Goal: Use online tool/utility: Use online tool/utility

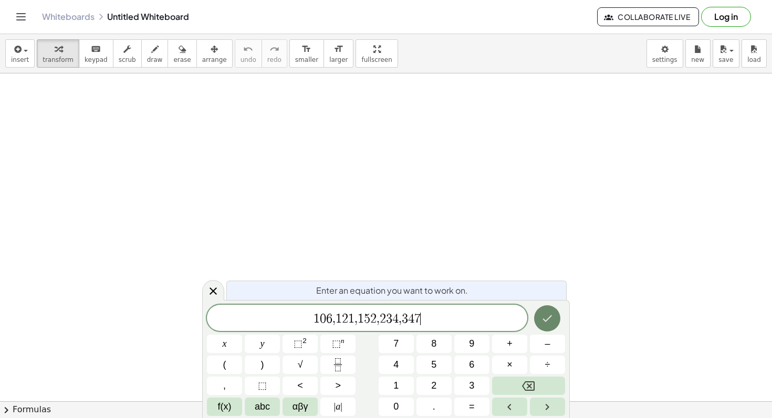
click at [551, 319] on icon "Done" at bounding box center [547, 318] width 13 height 13
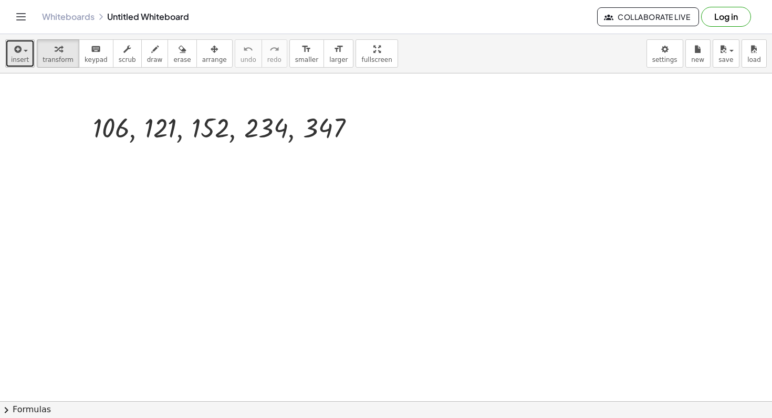
click at [16, 55] on icon "button" at bounding box center [16, 49] width 9 height 13
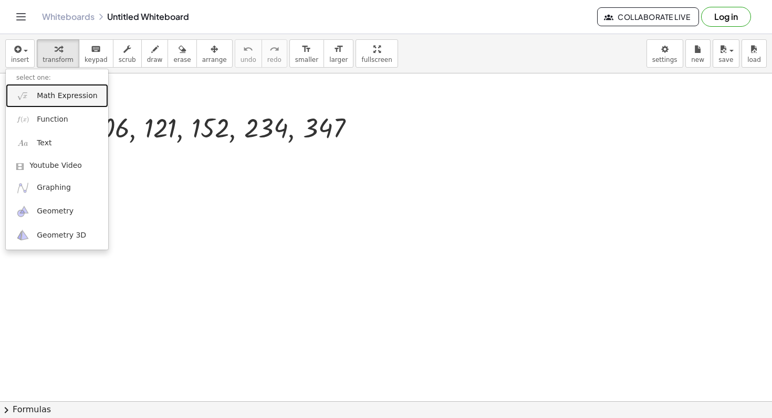
click at [51, 92] on span "Math Expression" at bounding box center [67, 96] width 60 height 10
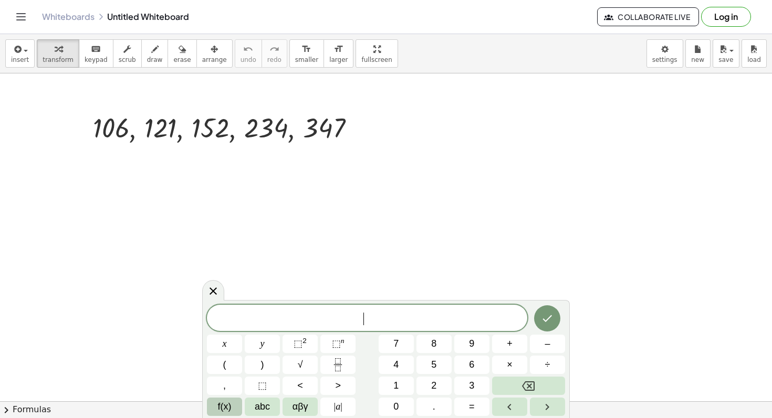
click at [227, 402] on span "f(x)" at bounding box center [225, 407] width 14 height 14
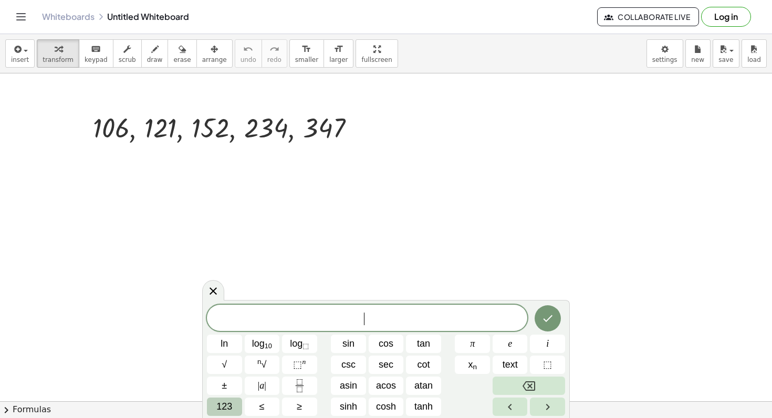
click at [230, 403] on span "123" at bounding box center [224, 407] width 16 height 14
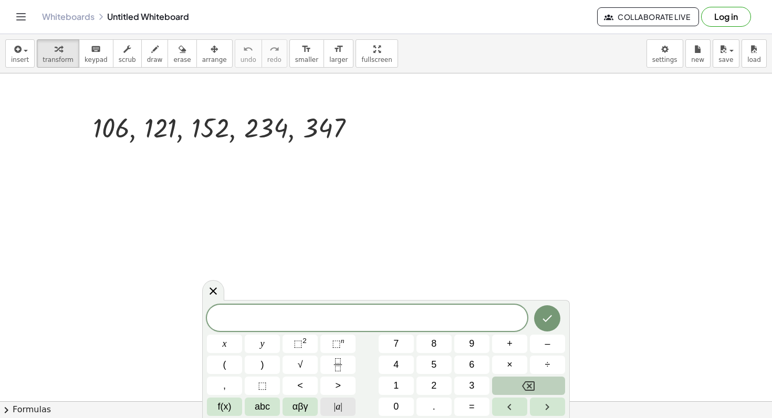
click at [330, 399] on button "| a |" at bounding box center [337, 407] width 35 height 18
click at [295, 400] on span "αβγ" at bounding box center [300, 407] width 16 height 14
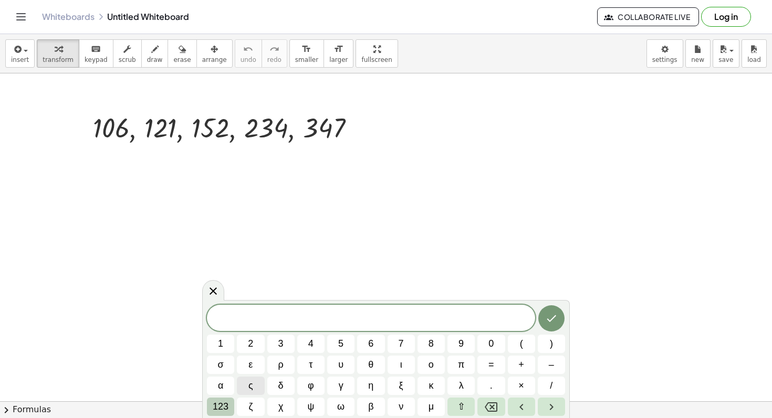
click at [228, 409] on button "123" at bounding box center [220, 407] width 27 height 18
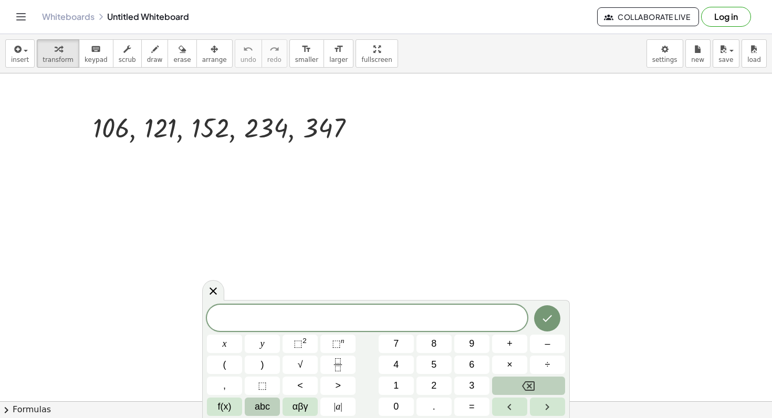
click at [263, 407] on span "abc" at bounding box center [262, 407] width 15 height 14
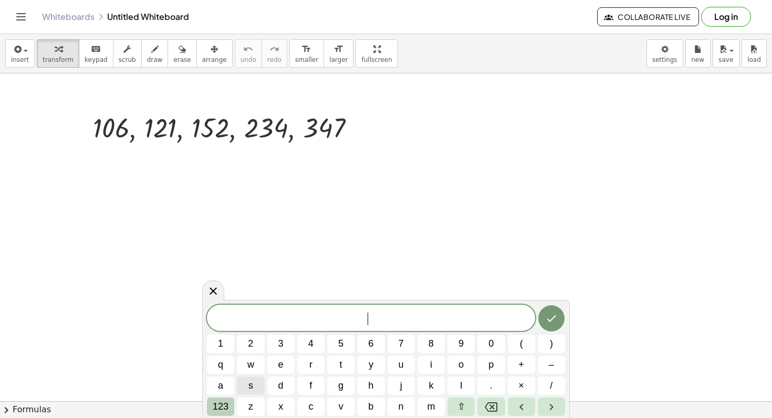
click at [225, 407] on span "123" at bounding box center [221, 407] width 16 height 14
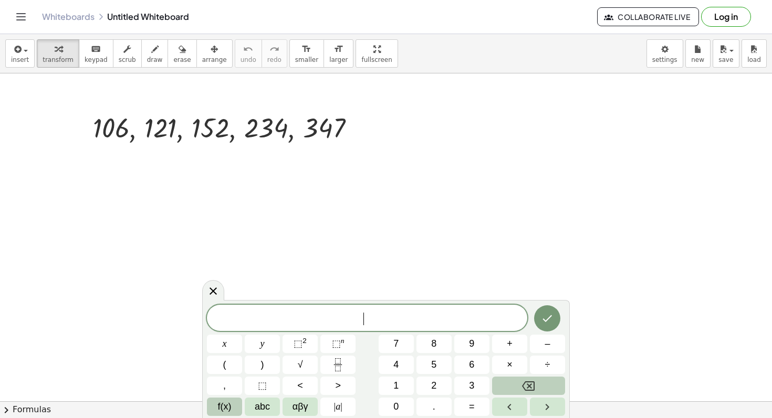
click at [228, 410] on span "f(x)" at bounding box center [225, 407] width 14 height 14
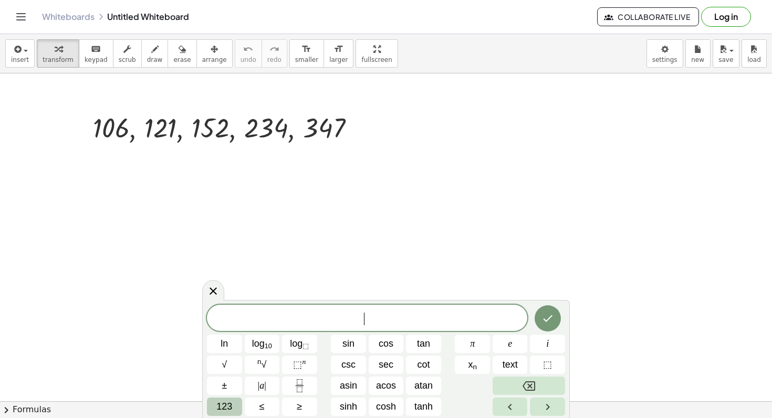
click at [224, 407] on span "123" at bounding box center [224, 407] width 16 height 14
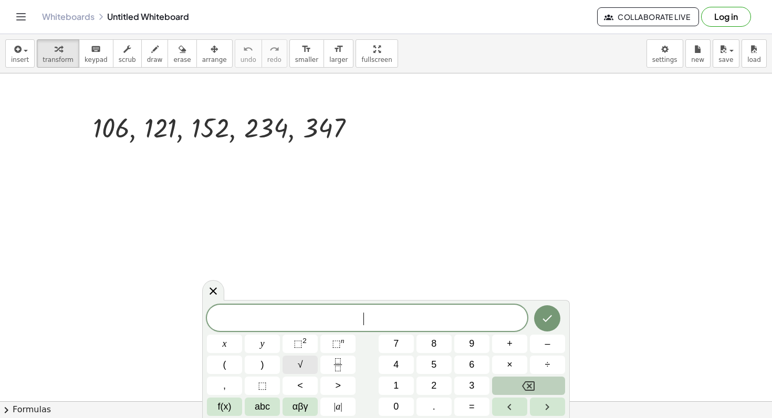
click at [306, 360] on button "√" at bounding box center [299, 365] width 35 height 18
click at [235, 408] on button "f(x)" at bounding box center [224, 407] width 35 height 18
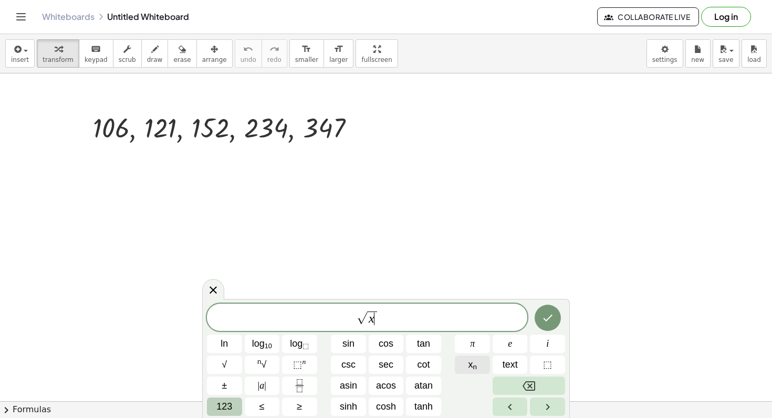
click at [466, 366] on button "x n" at bounding box center [472, 365] width 35 height 18
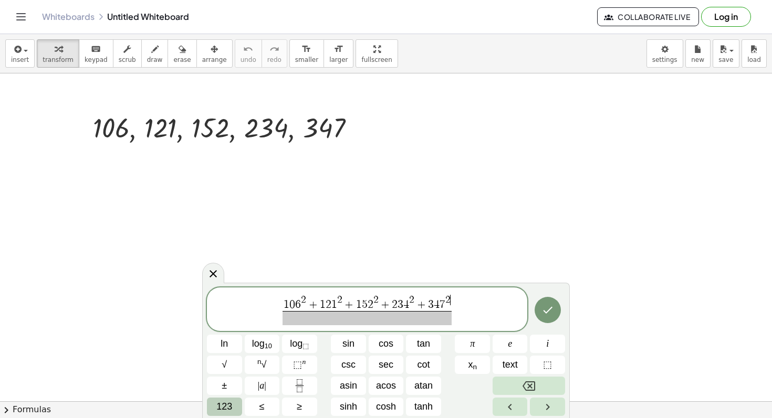
click at [377, 314] on span at bounding box center [366, 318] width 169 height 14
click at [474, 311] on span "1 0 6 2 + 1 2 1 2 + 1 5 2 2 + 2 3 4 2 + 3 4 7 2 5 ​ ​" at bounding box center [367, 310] width 320 height 33
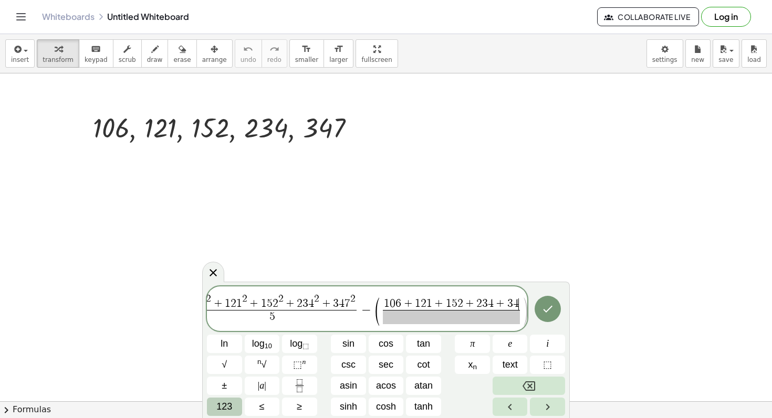
scroll to position [0, 28]
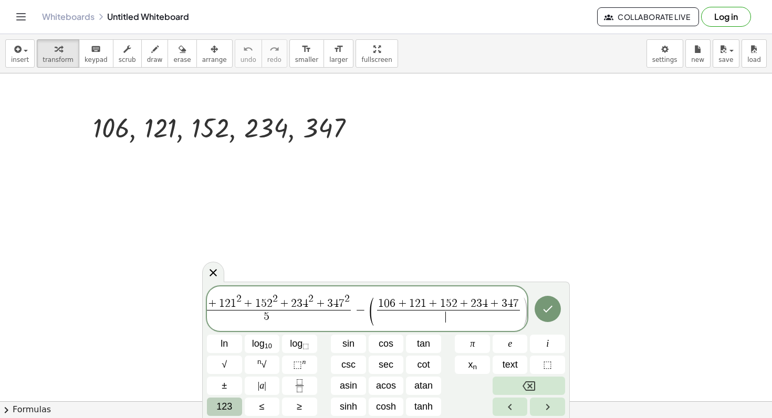
click at [438, 315] on span "​" at bounding box center [448, 317] width 143 height 14
click at [521, 309] on span ")" at bounding box center [525, 312] width 8 height 31
click at [539, 304] on button "Done" at bounding box center [547, 309] width 26 height 26
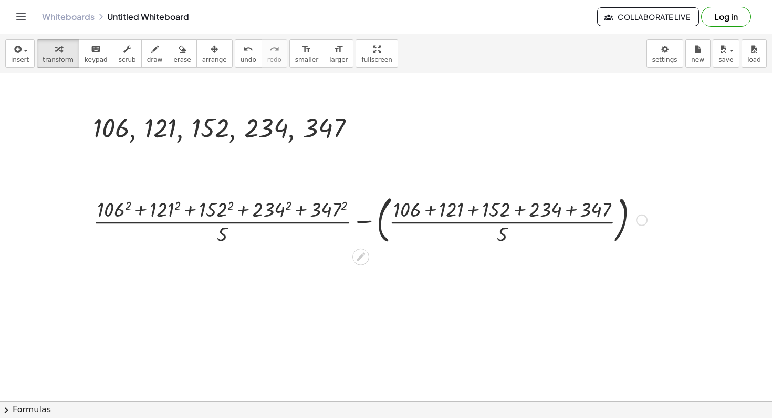
click at [323, 209] on div at bounding box center [370, 219] width 564 height 57
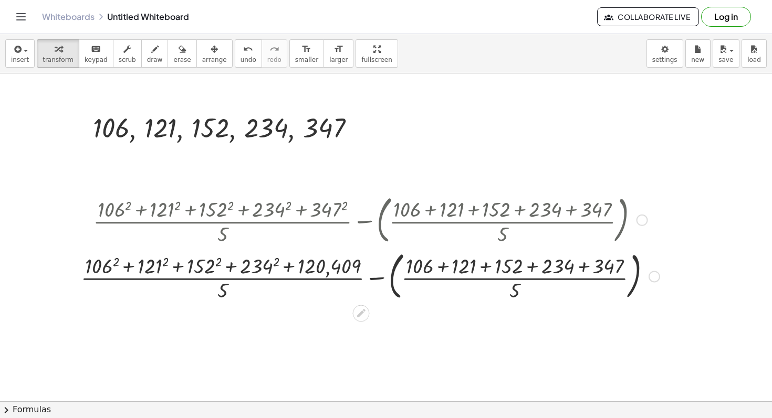
click at [248, 267] on div at bounding box center [370, 276] width 589 height 57
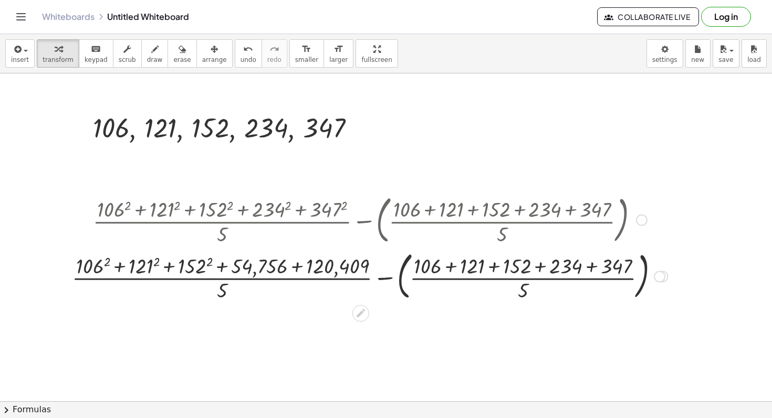
click at [194, 266] on div at bounding box center [370, 276] width 606 height 57
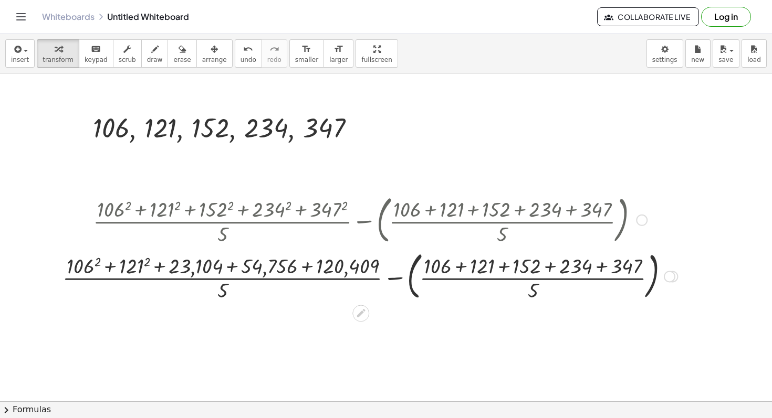
click at [142, 266] on div at bounding box center [369, 276] width 625 height 57
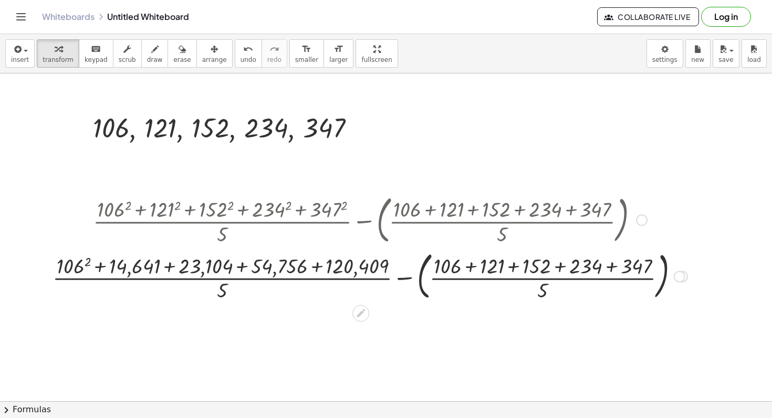
click at [83, 268] on div at bounding box center [369, 276] width 645 height 57
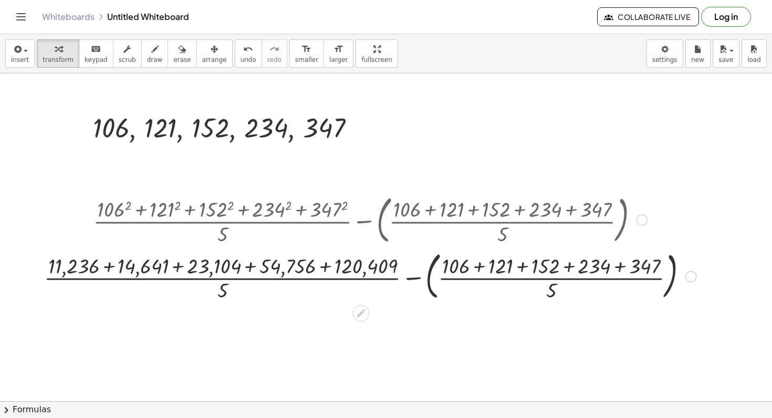
click at [88, 269] on div at bounding box center [370, 276] width 662 height 57
click at [109, 269] on div at bounding box center [370, 276] width 662 height 57
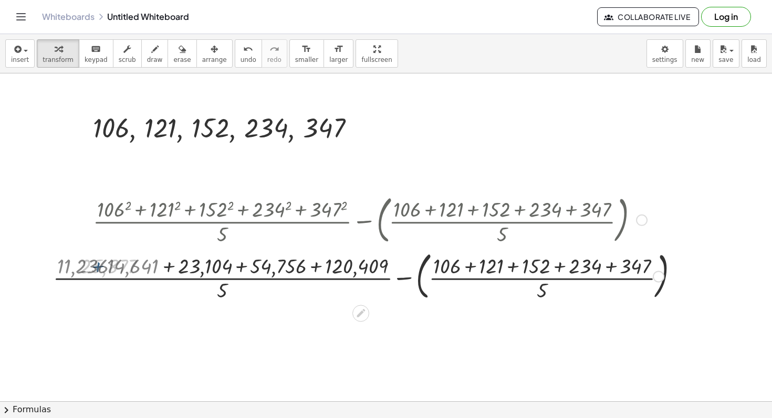
click at [141, 269] on div at bounding box center [370, 276] width 598 height 57
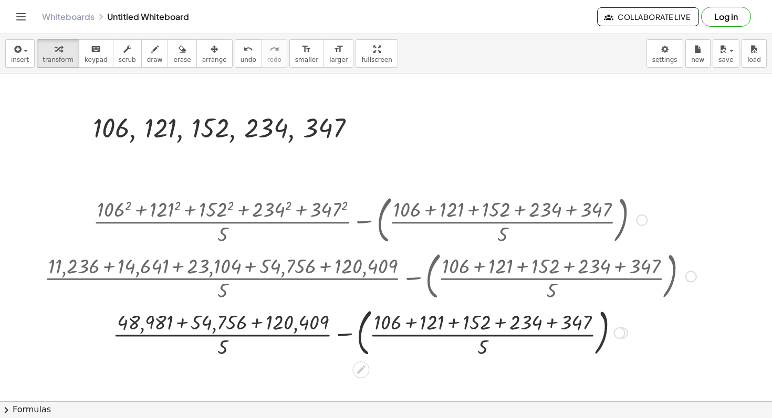
click at [183, 322] on div at bounding box center [370, 332] width 662 height 57
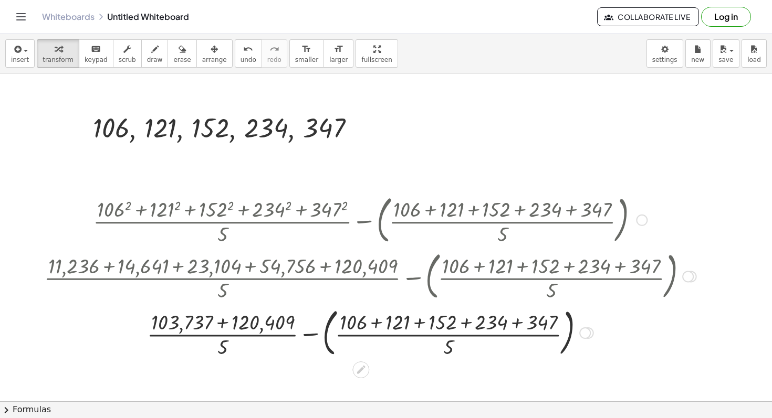
click at [216, 324] on div at bounding box center [370, 332] width 662 height 57
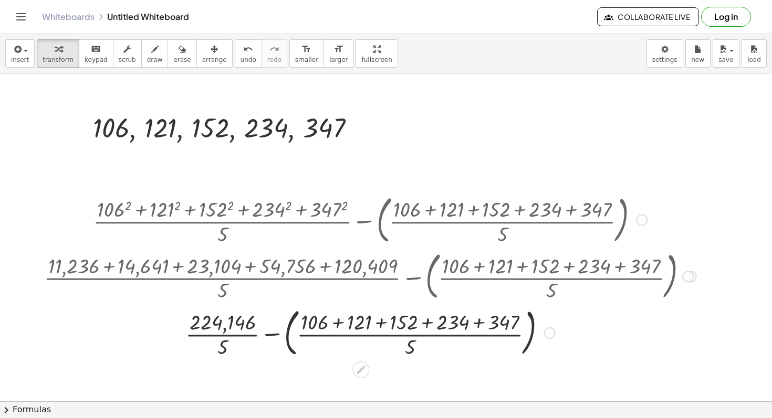
click at [222, 348] on div at bounding box center [370, 332] width 662 height 57
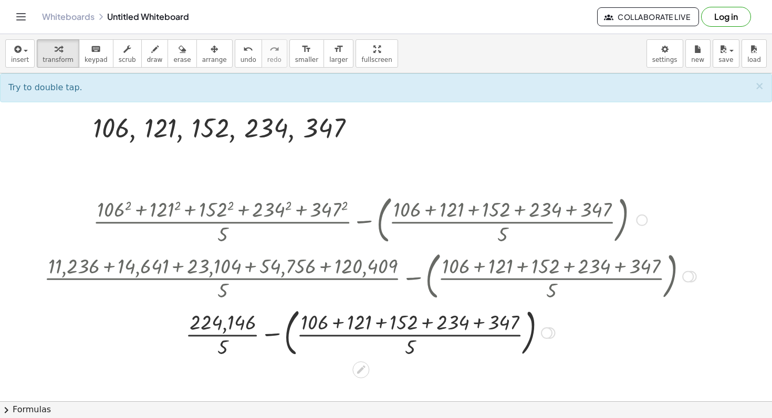
click at [226, 334] on div at bounding box center [370, 332] width 662 height 57
click at [225, 333] on div at bounding box center [370, 332] width 662 height 57
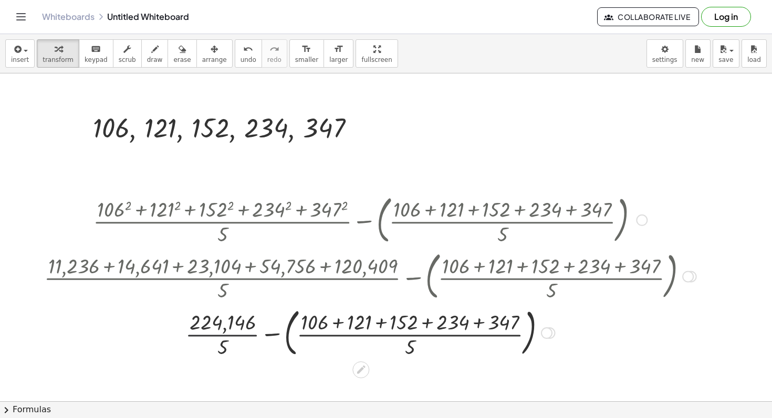
click at [225, 333] on div at bounding box center [370, 332] width 662 height 57
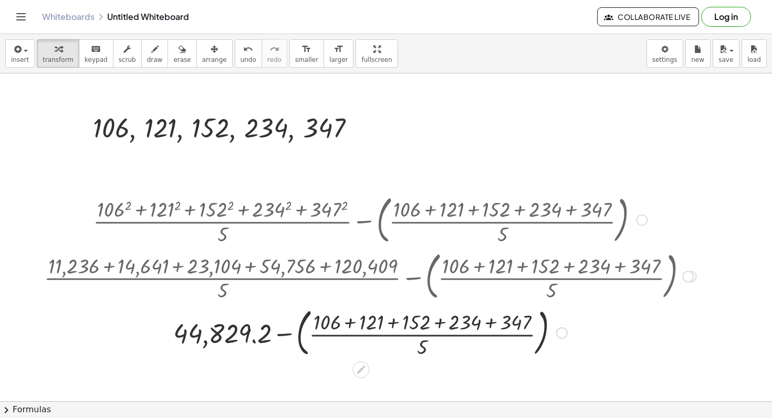
click at [389, 325] on div at bounding box center [370, 332] width 662 height 57
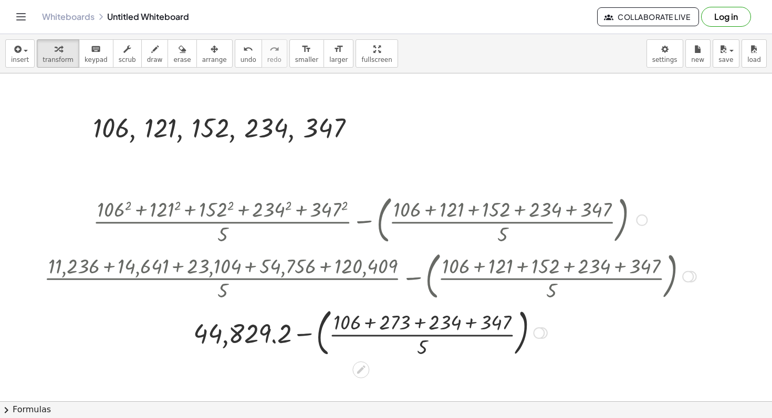
click at [361, 324] on div at bounding box center [370, 332] width 662 height 57
click at [372, 324] on div at bounding box center [370, 332] width 662 height 57
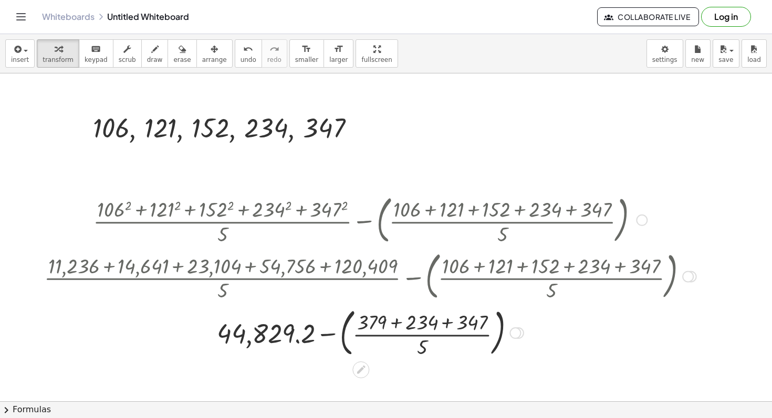
click at [395, 323] on div at bounding box center [370, 332] width 662 height 57
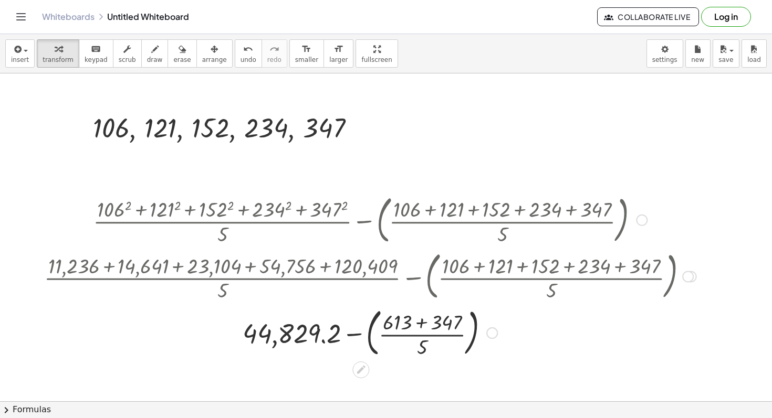
click at [421, 324] on div at bounding box center [370, 332] width 662 height 57
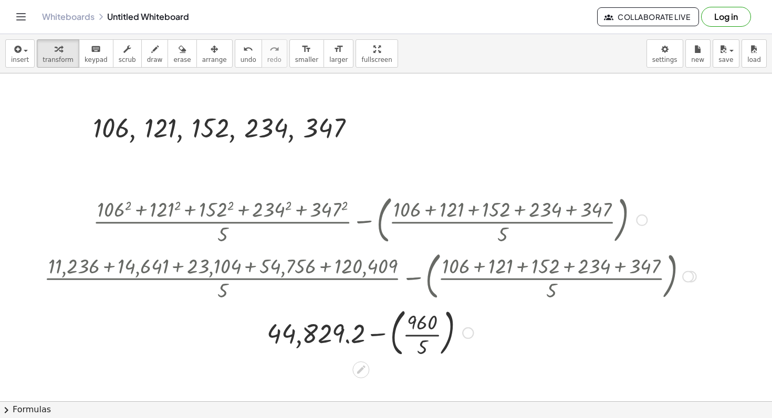
click at [421, 336] on div at bounding box center [370, 332] width 662 height 57
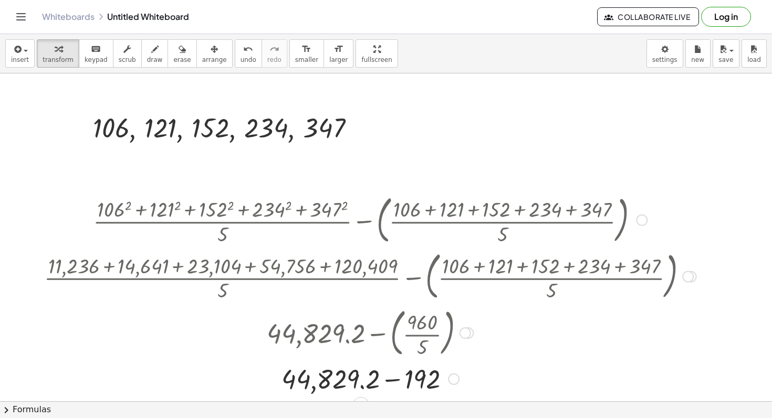
click at [398, 378] on div at bounding box center [370, 379] width 662 height 36
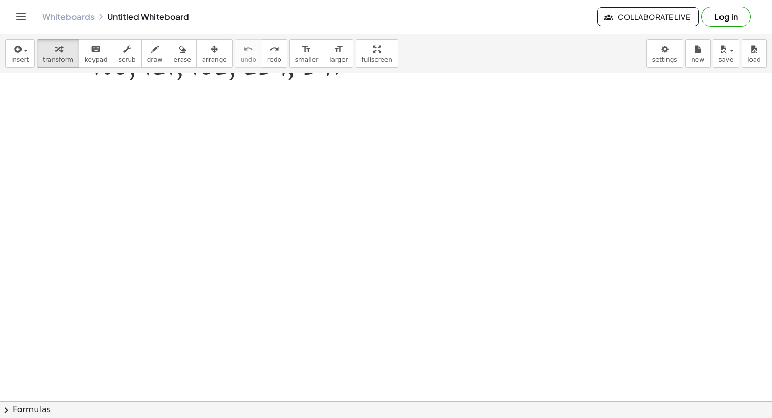
scroll to position [0, 0]
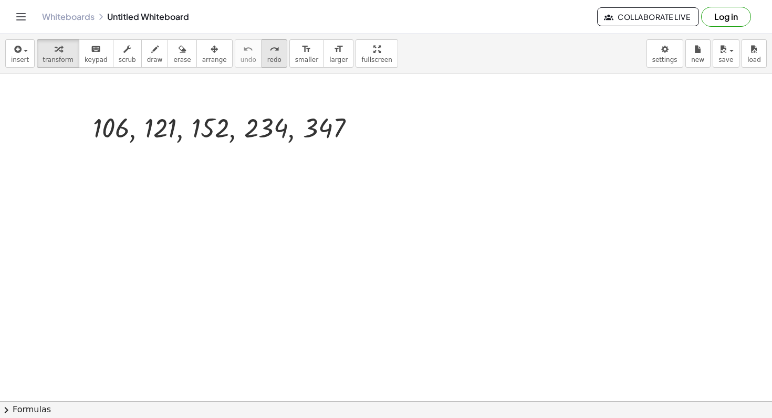
click at [261, 47] on button "redo redo" at bounding box center [274, 53] width 26 height 28
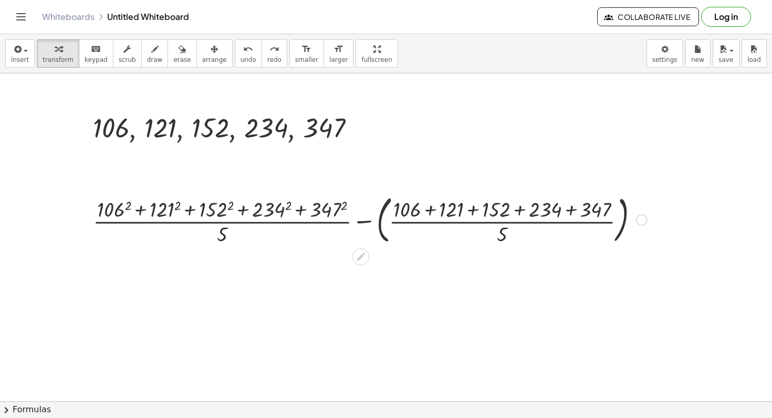
click at [644, 215] on div at bounding box center [642, 221] width 12 height 12
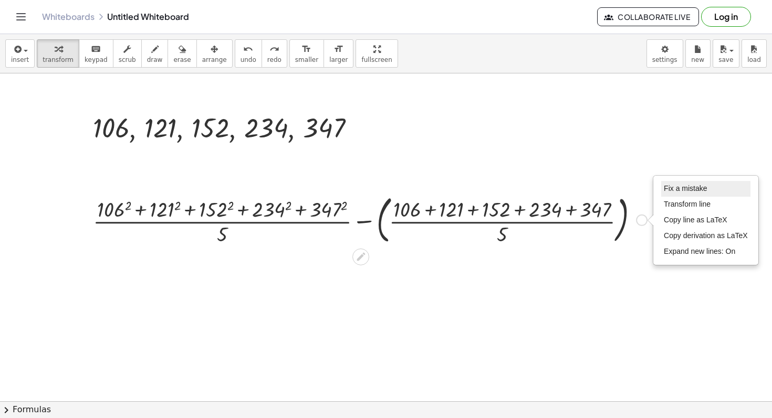
click at [677, 188] on span "Fix a mistake" at bounding box center [684, 188] width 43 height 8
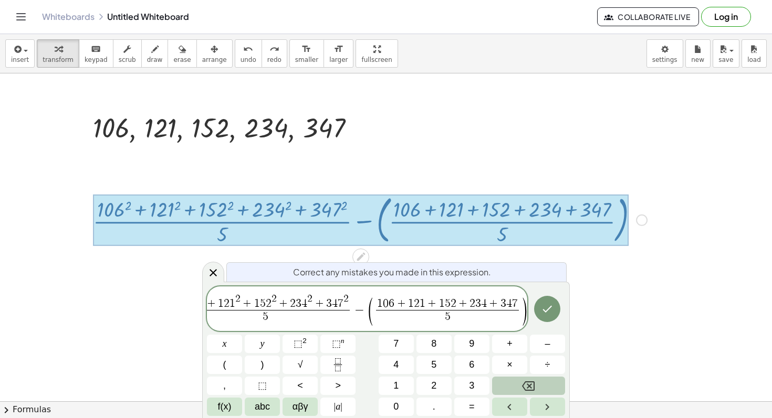
click at [489, 294] on span "1 0 6 2 + 1 2 1 2 + 1 5 2 2 + 2 3 4 2 + 3 4 7 2 5 ​ − ( 1 0 6 + 1 2 1 + 1 5 2 +…" at bounding box center [367, 310] width 320 height 34
click at [525, 302] on span ")" at bounding box center [524, 312] width 8 height 31
click at [551, 311] on icon "Done" at bounding box center [547, 309] width 13 height 13
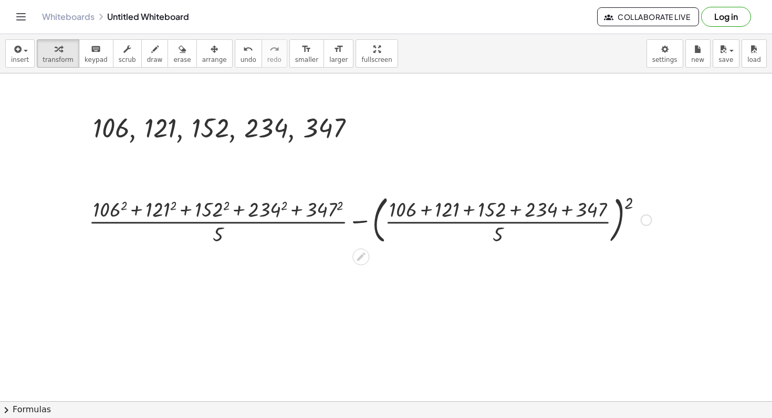
click at [518, 207] on div at bounding box center [369, 219] width 573 height 57
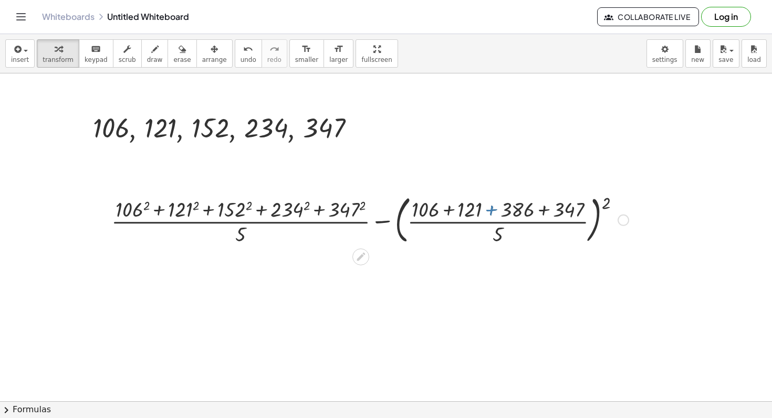
click at [489, 207] on div at bounding box center [370, 219] width 528 height 57
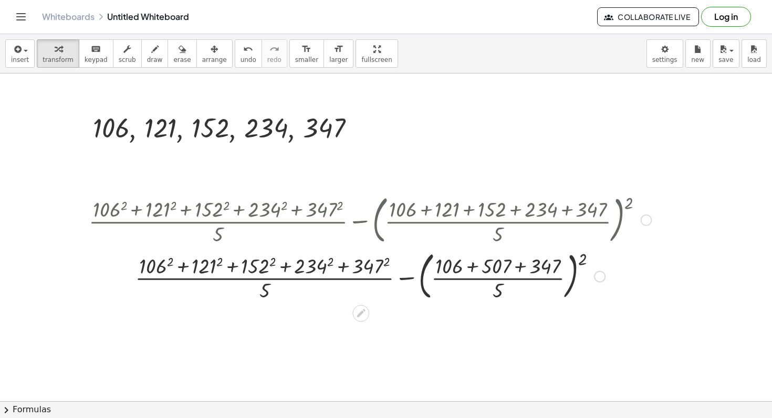
click at [471, 263] on div at bounding box center [369, 276] width 573 height 57
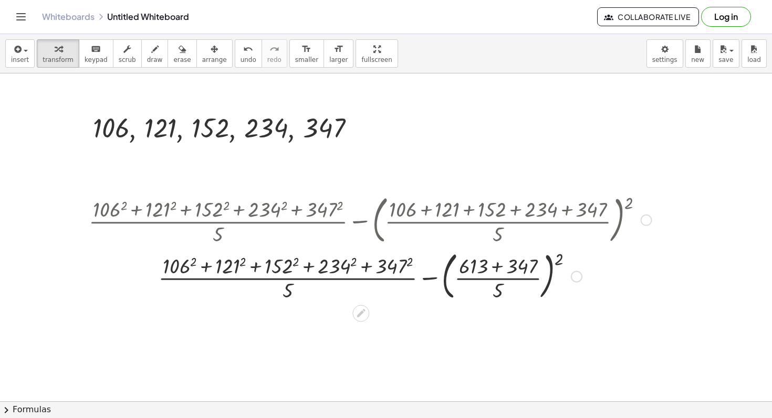
click at [503, 266] on div at bounding box center [369, 276] width 573 height 57
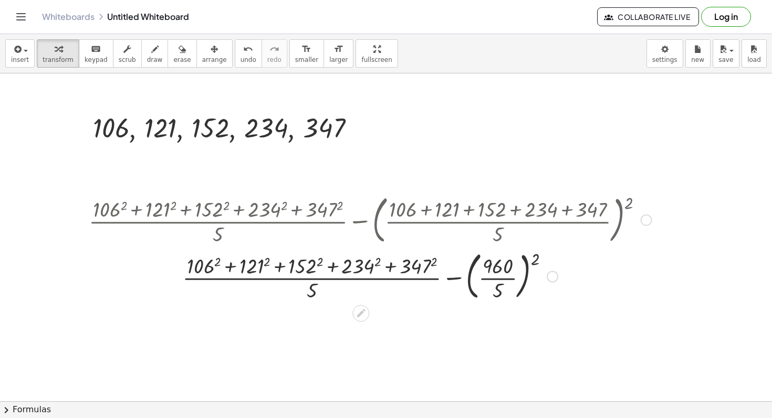
click at [502, 279] on div at bounding box center [369, 276] width 573 height 57
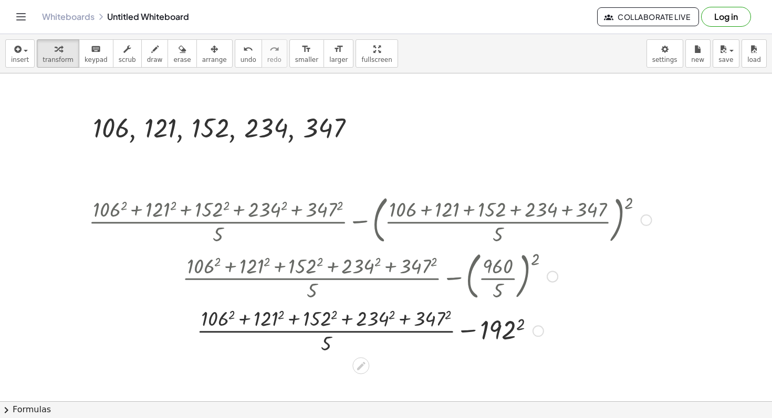
click at [515, 326] on div at bounding box center [369, 330] width 573 height 52
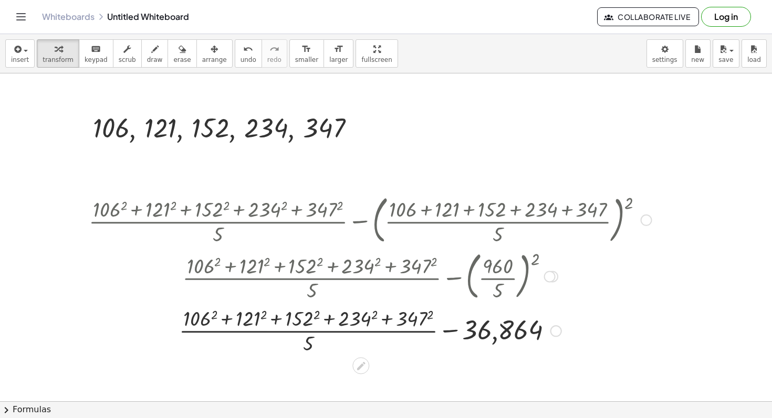
click at [323, 321] on div at bounding box center [369, 330] width 573 height 52
click at [326, 320] on div at bounding box center [369, 330] width 573 height 52
click at [330, 319] on div at bounding box center [369, 330] width 573 height 52
click at [231, 320] on div at bounding box center [369, 330] width 573 height 52
click at [230, 320] on div at bounding box center [369, 330] width 573 height 52
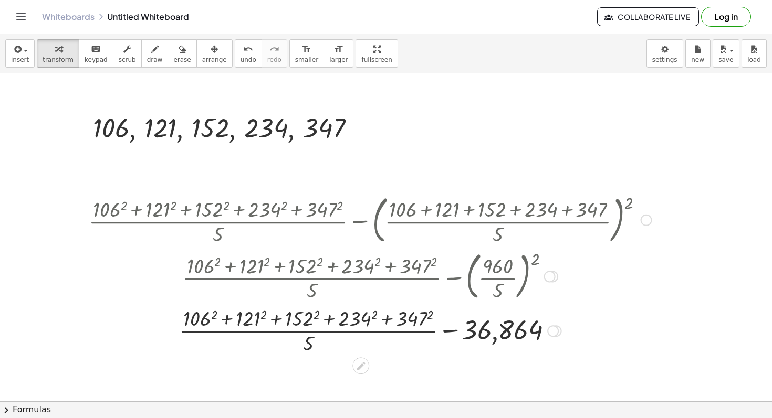
click at [203, 317] on div at bounding box center [369, 330] width 573 height 52
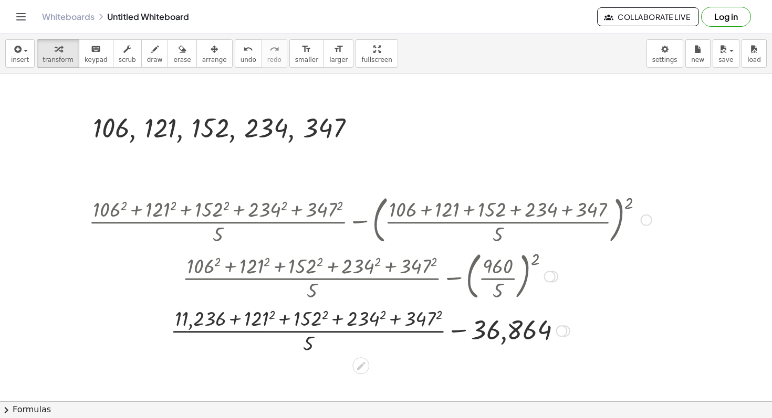
click at [265, 319] on div at bounding box center [369, 330] width 573 height 52
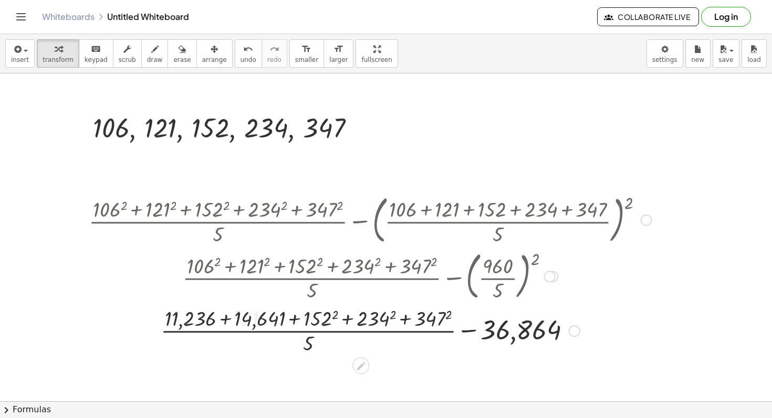
click at [320, 320] on div at bounding box center [369, 330] width 573 height 52
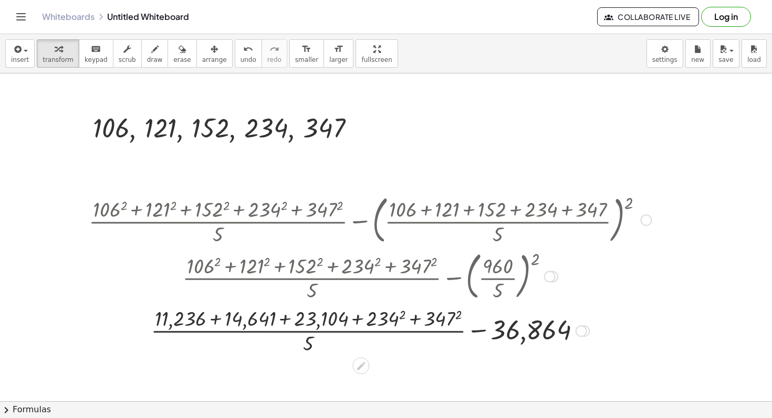
click at [382, 319] on div at bounding box center [369, 330] width 573 height 52
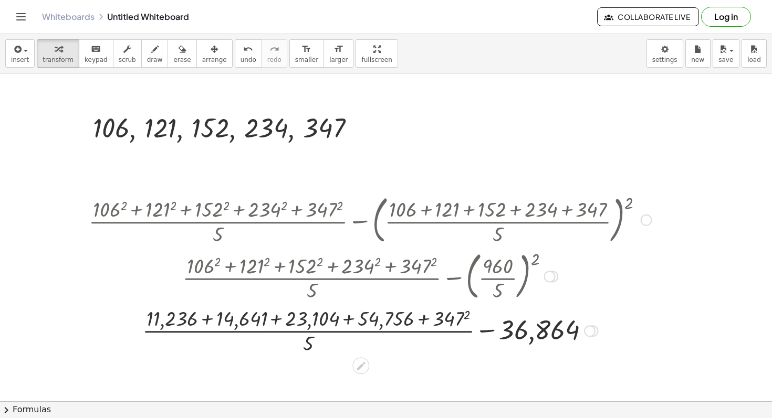
click at [444, 317] on div at bounding box center [369, 330] width 573 height 52
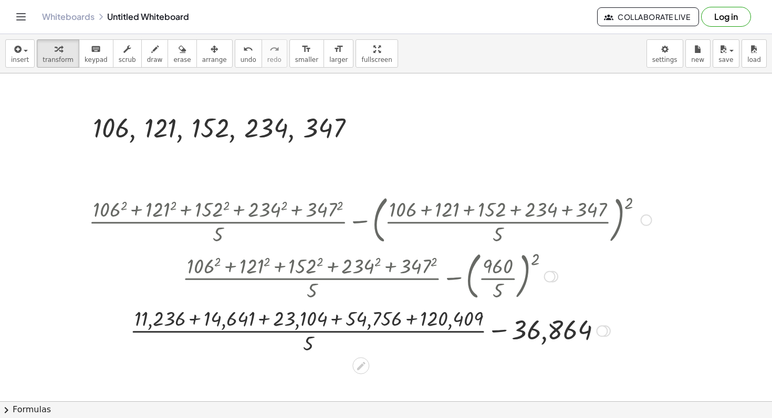
click at [192, 321] on div at bounding box center [369, 330] width 573 height 52
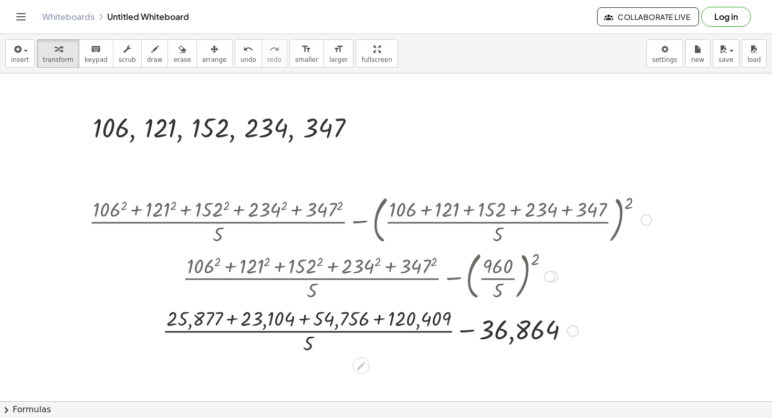
click at [232, 320] on div at bounding box center [369, 330] width 573 height 52
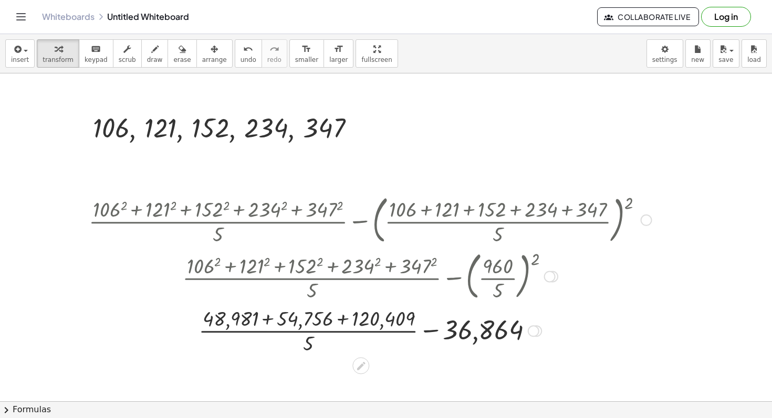
click at [237, 321] on div at bounding box center [369, 330] width 573 height 52
click at [266, 319] on div at bounding box center [369, 330] width 573 height 52
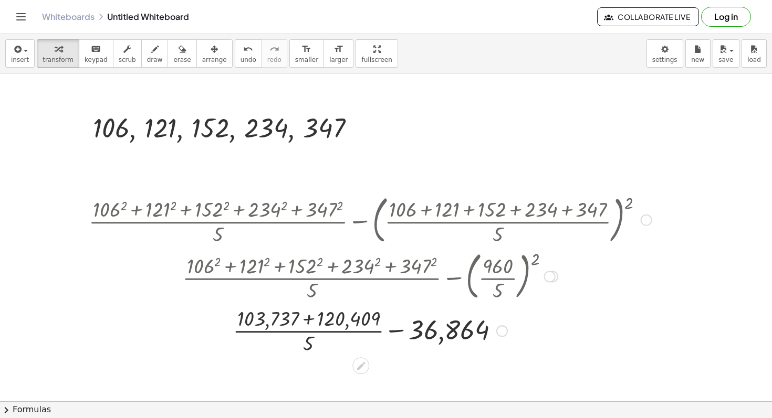
click at [307, 320] on div at bounding box center [369, 330] width 573 height 52
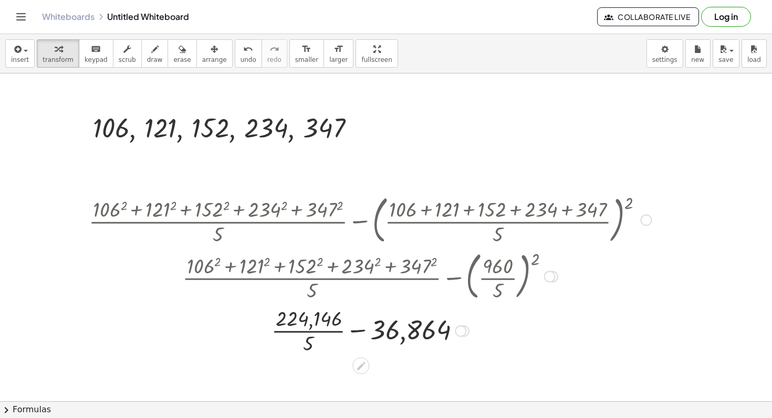
click at [312, 330] on div at bounding box center [369, 330] width 573 height 52
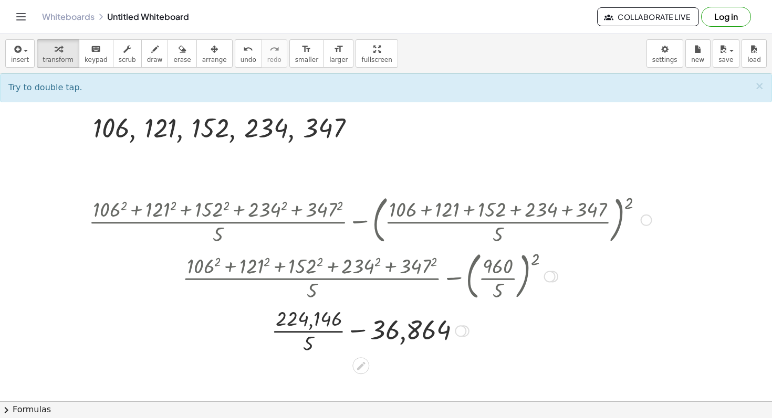
click at [307, 338] on div at bounding box center [369, 330] width 573 height 52
click at [307, 332] on div at bounding box center [369, 330] width 573 height 52
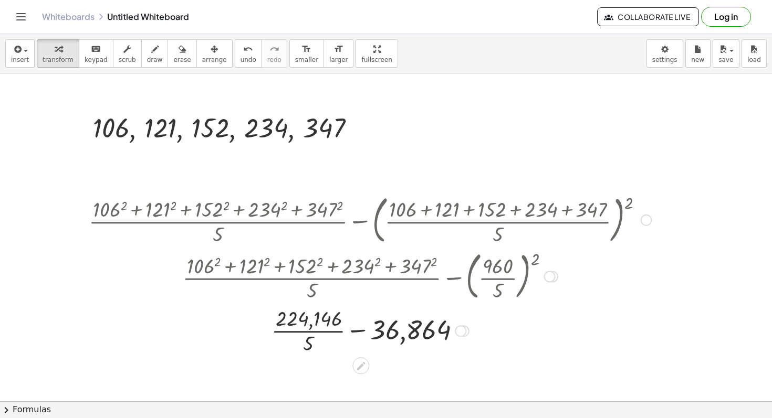
click at [307, 332] on div at bounding box center [369, 330] width 573 height 52
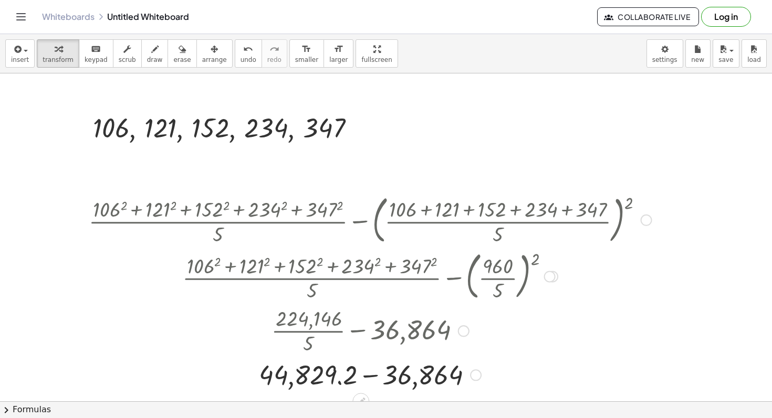
click at [375, 374] on div at bounding box center [369, 374] width 573 height 36
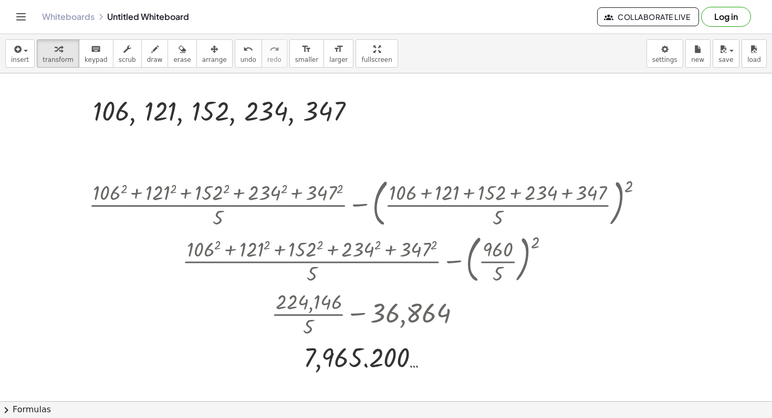
scroll to position [18, 0]
click at [431, 356] on div at bounding box center [429, 358] width 12 height 12
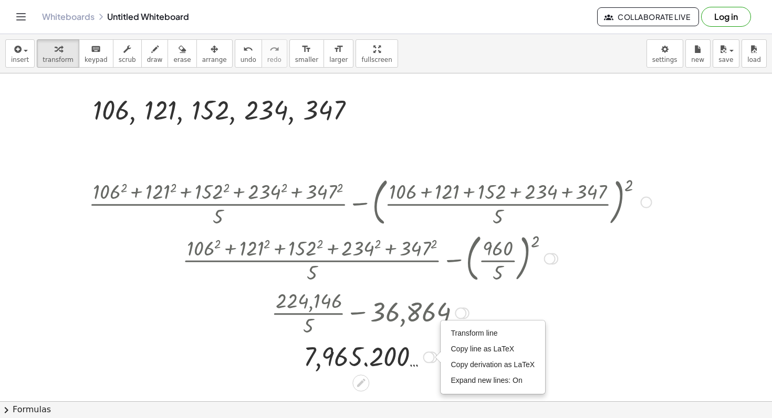
click at [417, 332] on div at bounding box center [369, 312] width 573 height 52
click at [457, 317] on div at bounding box center [461, 314] width 12 height 12
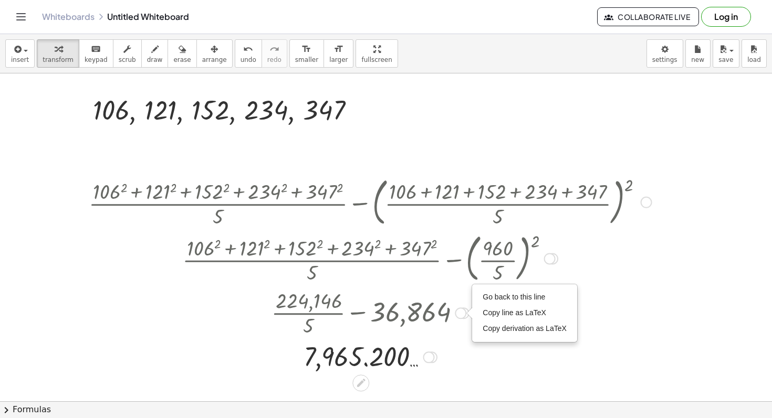
click at [474, 348] on div at bounding box center [369, 357] width 573 height 35
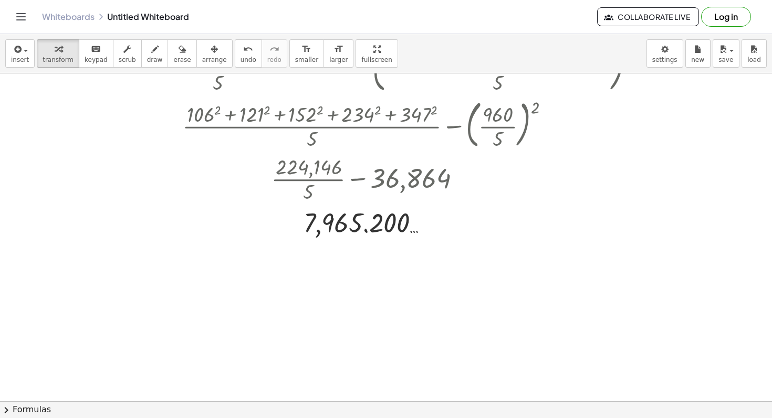
scroll to position [151, 0]
click at [15, 49] on icon "button" at bounding box center [16, 49] width 9 height 13
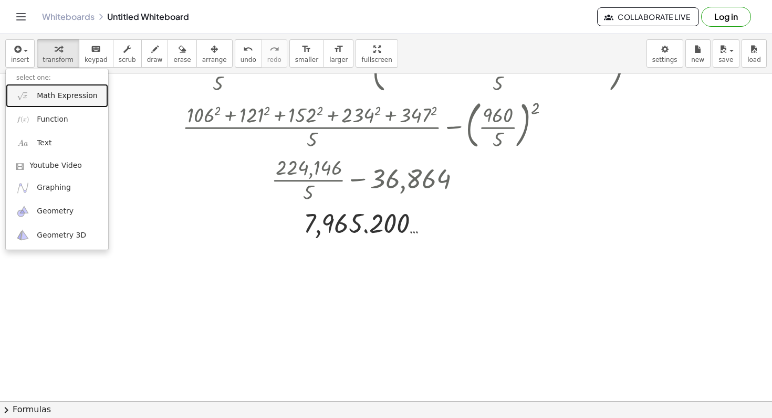
click at [75, 90] on link "Math Expression" at bounding box center [57, 96] width 102 height 24
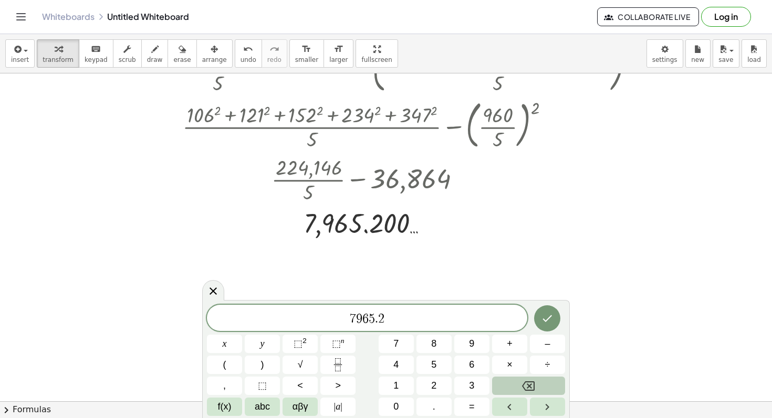
click at [353, 315] on span "7" at bounding box center [353, 319] width 6 height 13
click at [351, 315] on span "7" at bounding box center [353, 319] width 6 height 13
click at [294, 367] on button "√" at bounding box center [299, 365] width 35 height 18
click at [361, 321] on span "7" at bounding box center [364, 319] width 6 height 13
click at [417, 314] on span "7 9 6 5 . 2 ​" at bounding box center [367, 319] width 320 height 15
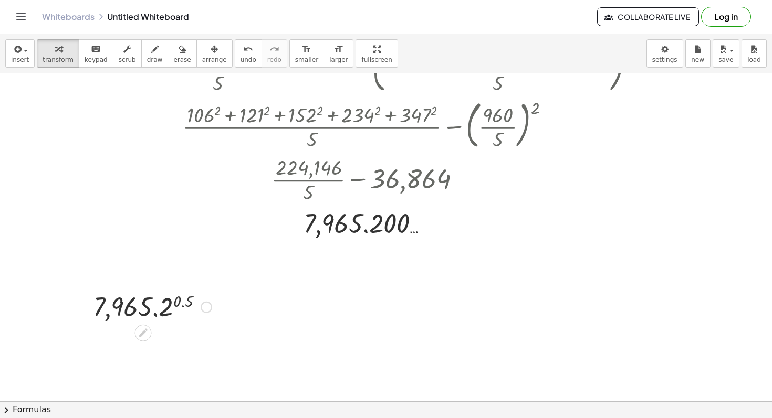
click at [180, 302] on div at bounding box center [152, 306] width 129 height 35
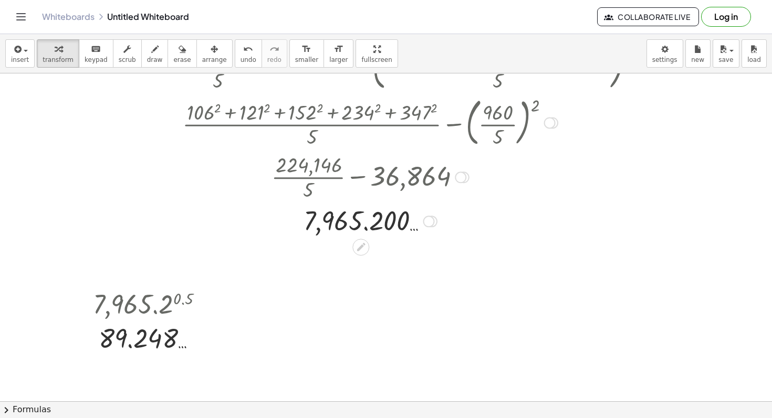
scroll to position [0, 0]
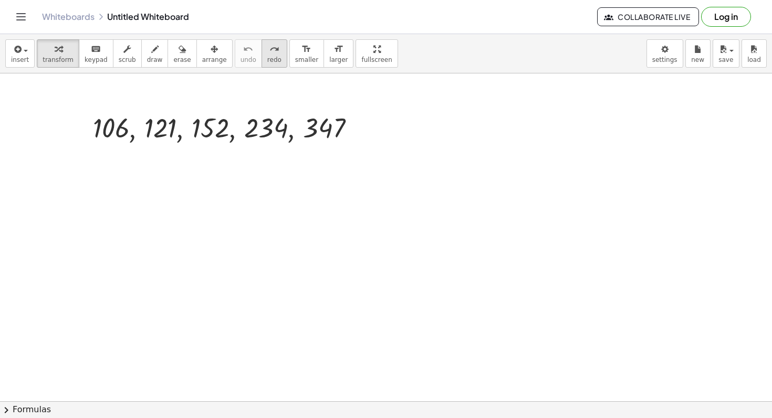
click at [273, 57] on button "redo redo" at bounding box center [274, 53] width 26 height 28
click at [12, 51] on icon "button" at bounding box center [16, 49] width 9 height 13
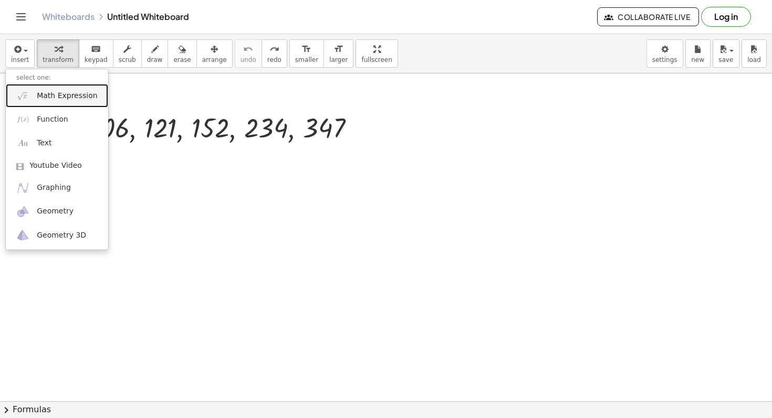
click at [29, 88] on link "Math Expression" at bounding box center [57, 96] width 102 height 24
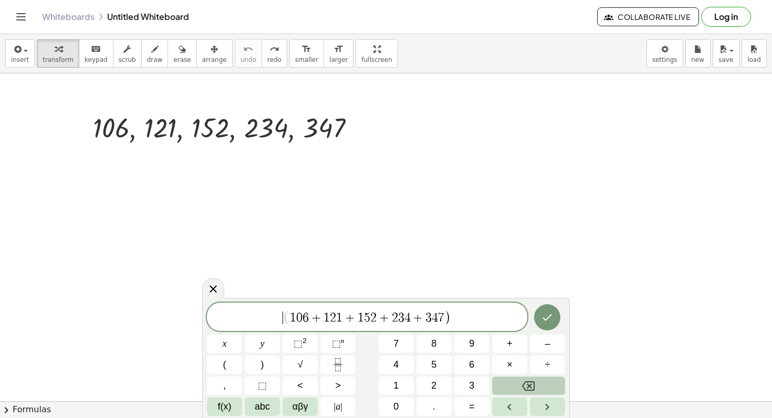
click at [284, 312] on span "(" at bounding box center [286, 317] width 7 height 15
click at [469, 315] on span "( 1 0 6 + 1 2 1 + 1 5 2 + 2 3 4 + 3 4 7 ) ​" at bounding box center [367, 317] width 320 height 17
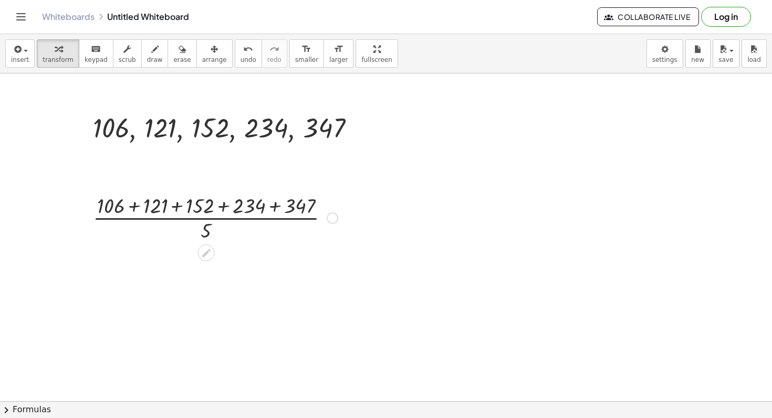
click at [221, 208] on div at bounding box center [215, 217] width 255 height 52
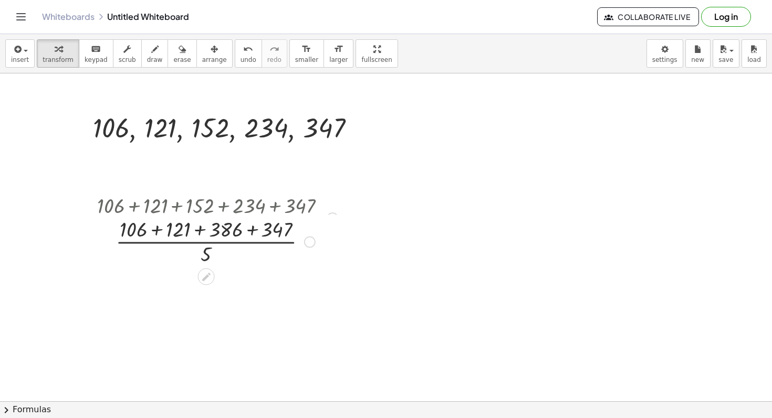
click at [247, 206] on div at bounding box center [215, 217] width 255 height 52
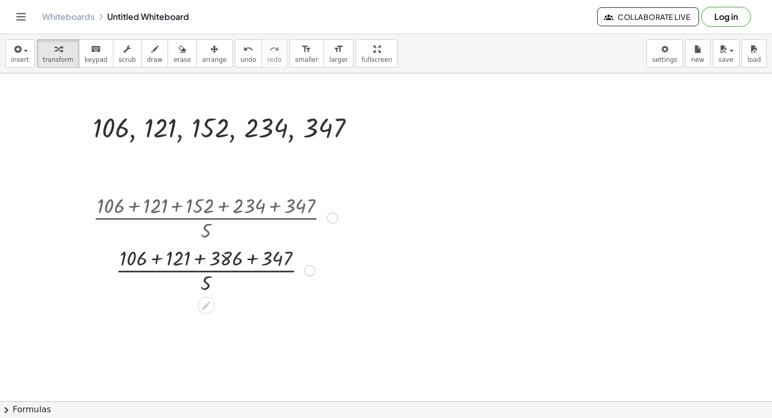
click at [256, 254] on div at bounding box center [215, 270] width 255 height 52
click at [219, 261] on div at bounding box center [215, 270] width 255 height 52
click at [208, 259] on div at bounding box center [215, 270] width 255 height 52
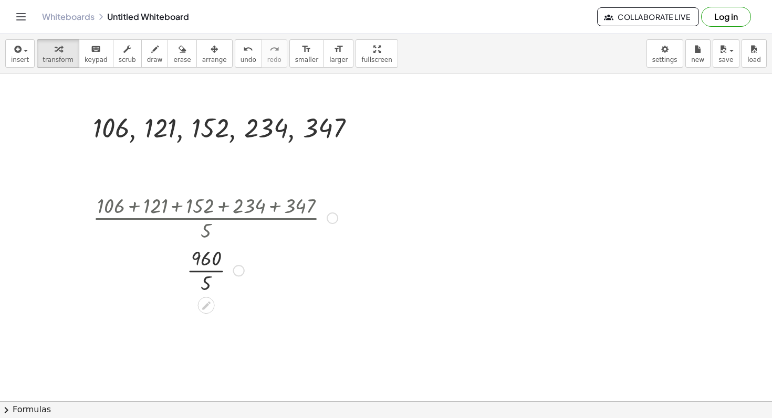
click at [207, 272] on div at bounding box center [215, 270] width 255 height 52
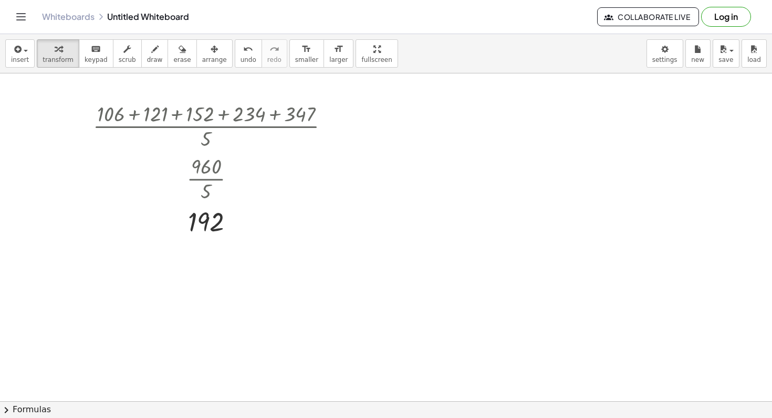
scroll to position [85, 0]
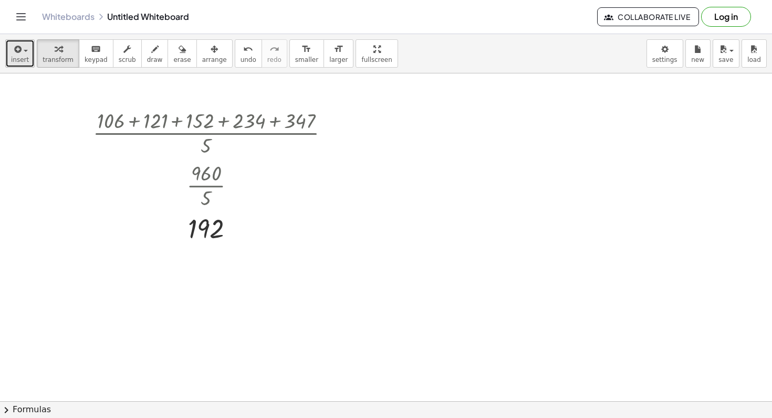
click at [24, 65] on button "insert" at bounding box center [19, 53] width 29 height 28
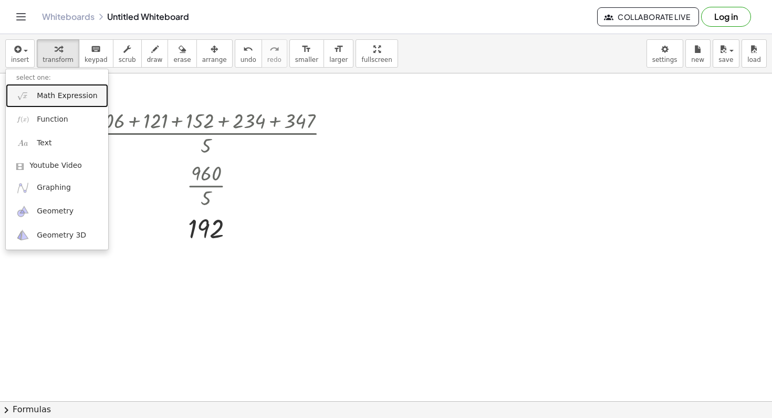
click at [44, 91] on span "Math Expression" at bounding box center [67, 96] width 60 height 10
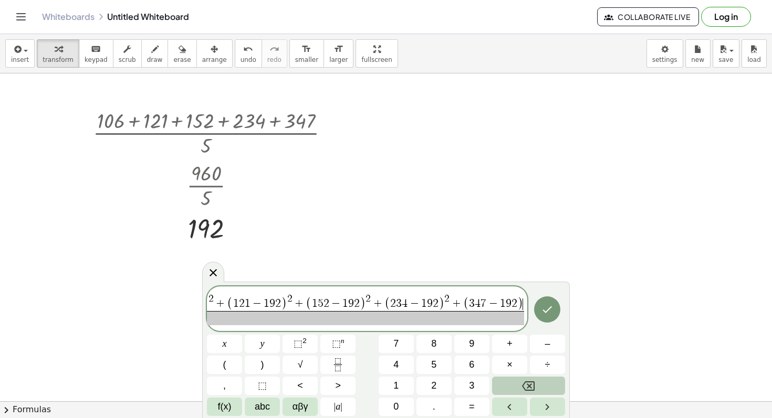
scroll to position [0, 68]
click at [476, 324] on span at bounding box center [333, 318] width 382 height 14
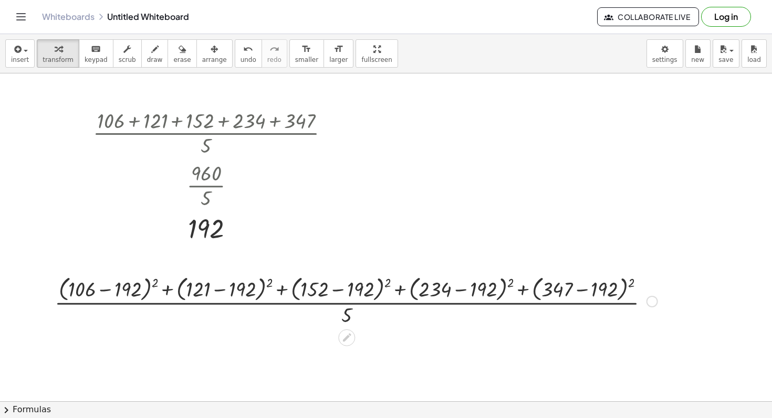
click at [121, 290] on div at bounding box center [355, 301] width 613 height 56
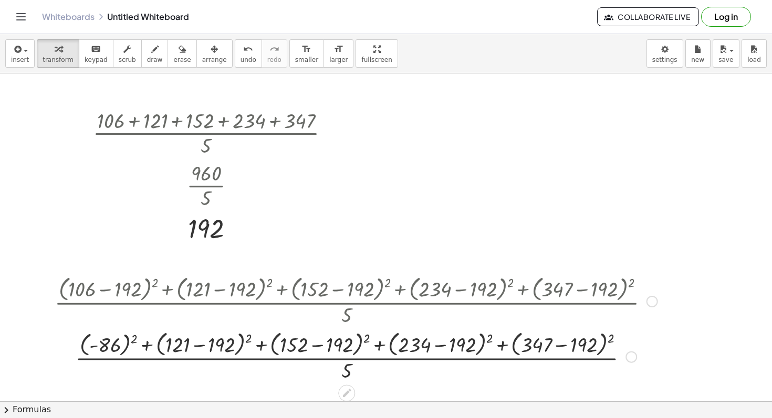
click at [204, 341] on div at bounding box center [355, 357] width 613 height 56
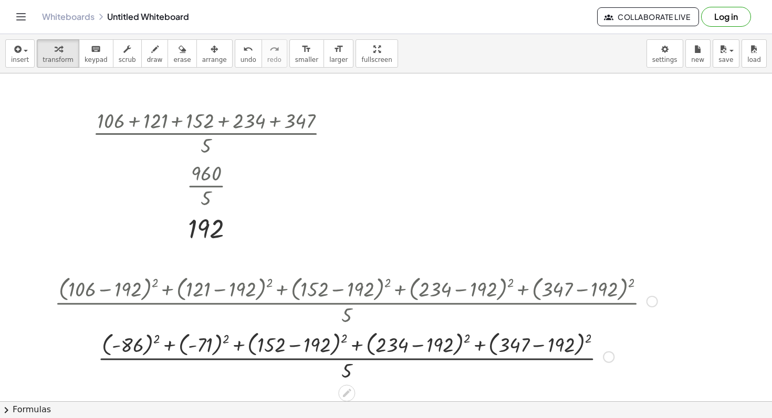
click at [293, 345] on div at bounding box center [355, 357] width 613 height 56
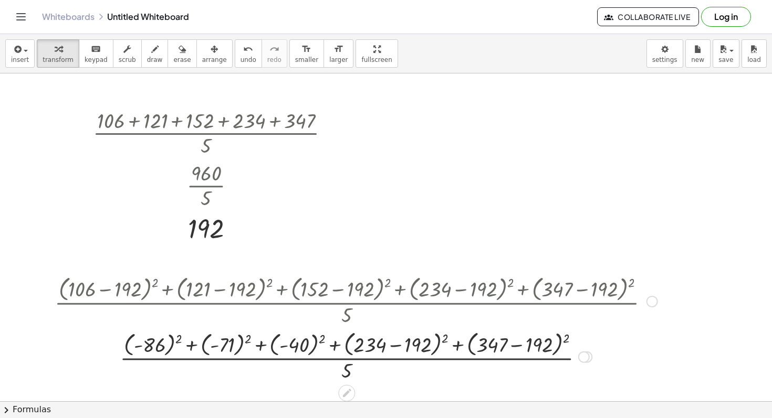
click at [396, 346] on div at bounding box center [355, 357] width 613 height 56
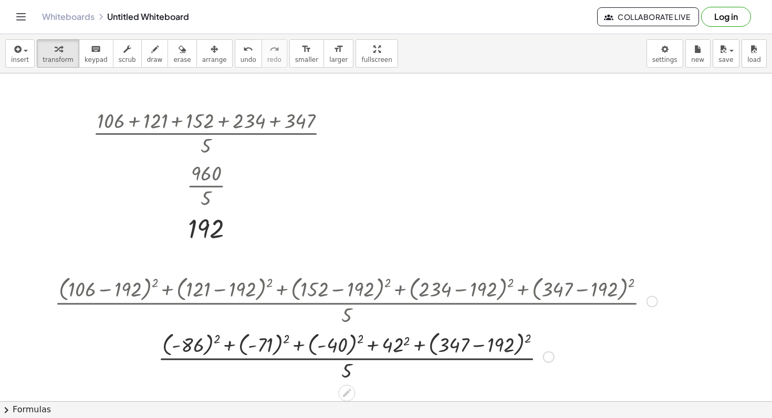
click at [483, 344] on div at bounding box center [355, 357] width 613 height 56
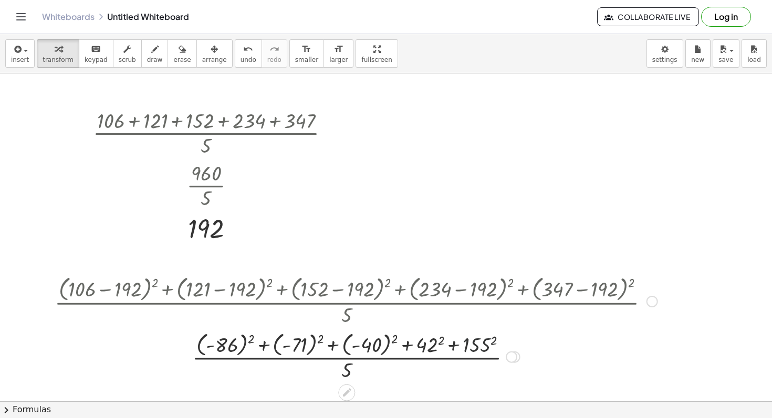
click at [482, 344] on div at bounding box center [355, 356] width 613 height 55
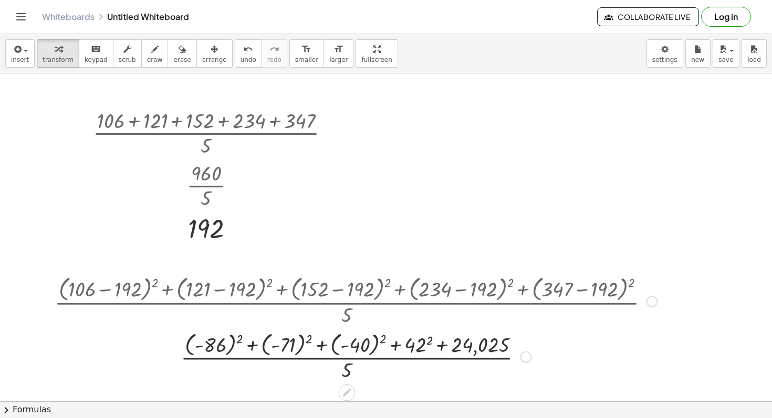
click at [425, 345] on div at bounding box center [355, 356] width 613 height 55
click at [354, 341] on div at bounding box center [355, 356] width 613 height 55
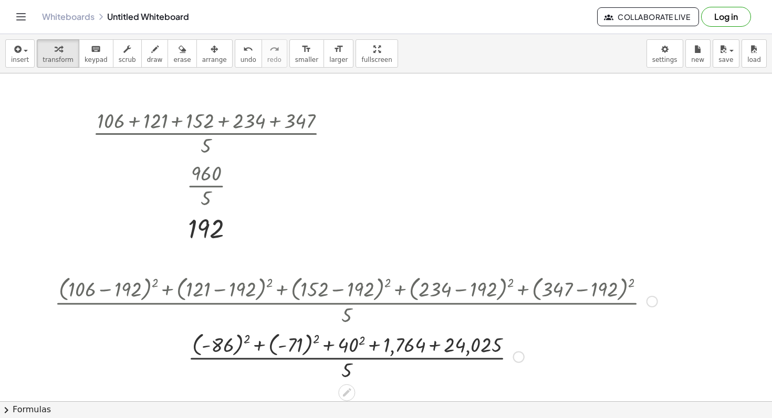
click at [292, 349] on div at bounding box center [355, 356] width 613 height 55
click at [249, 343] on div at bounding box center [355, 356] width 613 height 55
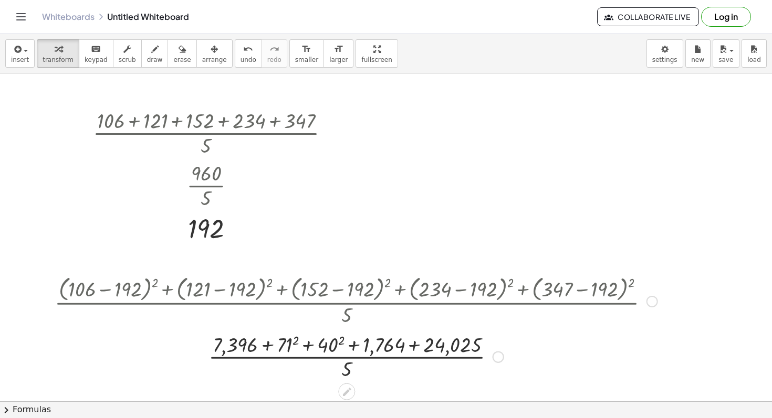
click at [335, 349] on div at bounding box center [355, 356] width 613 height 52
click at [280, 344] on div at bounding box center [355, 356] width 613 height 52
click at [349, 365] on div at bounding box center [355, 356] width 613 height 52
click at [354, 352] on div at bounding box center [355, 356] width 613 height 52
click at [354, 353] on div at bounding box center [355, 356] width 613 height 52
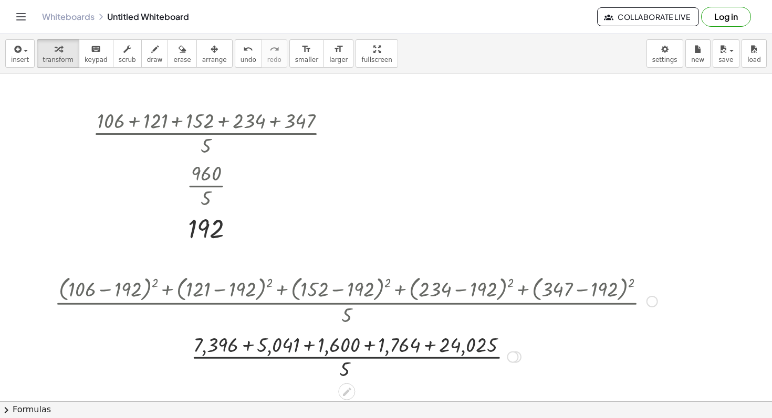
click at [354, 353] on div at bounding box center [355, 356] width 613 height 52
click at [252, 346] on div at bounding box center [355, 356] width 613 height 52
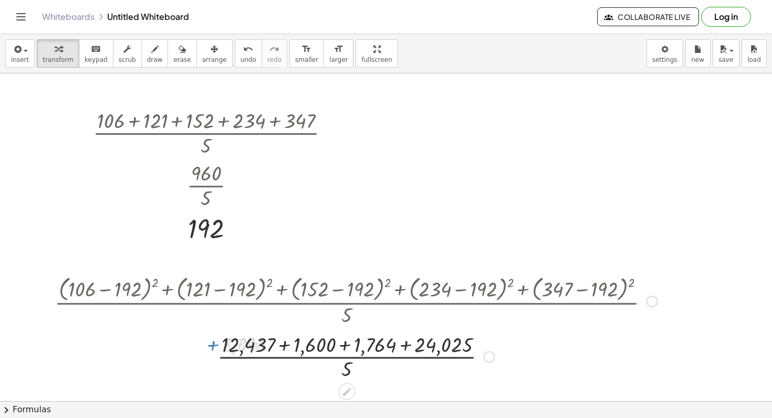
click at [288, 346] on div at bounding box center [355, 356] width 613 height 52
click at [321, 345] on div at bounding box center [355, 356] width 613 height 52
click at [352, 343] on div at bounding box center [355, 356] width 613 height 52
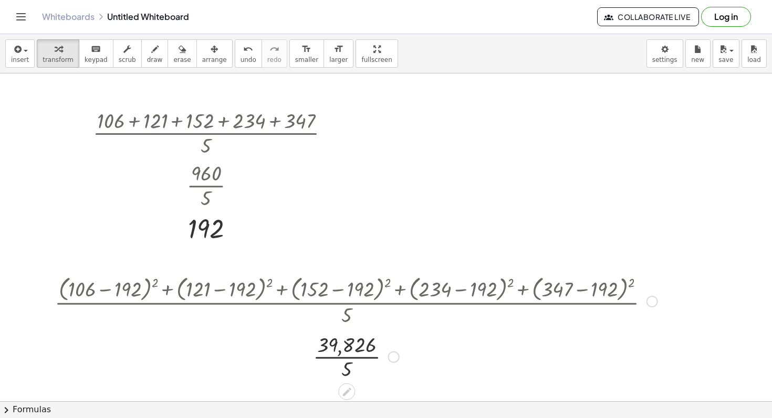
click at [356, 356] on div at bounding box center [355, 356] width 613 height 52
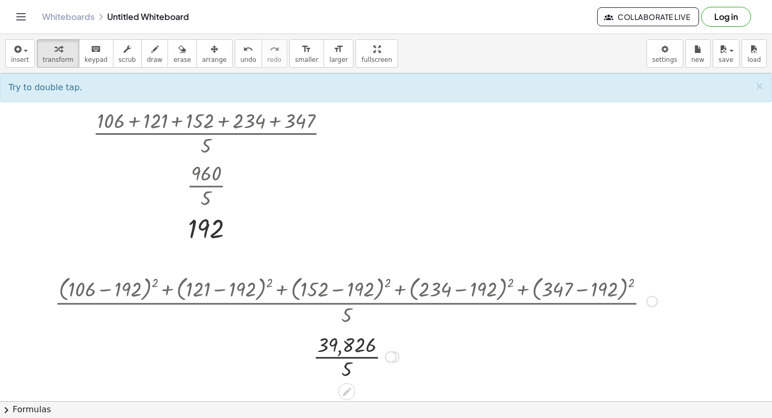
click at [354, 357] on div at bounding box center [355, 356] width 613 height 52
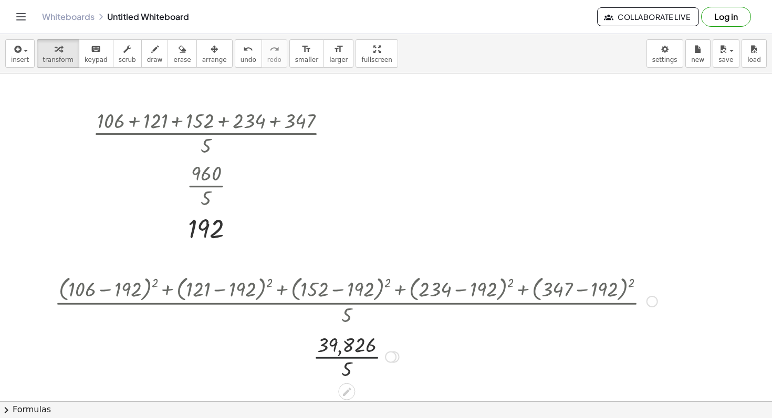
click at [354, 357] on div at bounding box center [355, 356] width 613 height 52
click at [354, 357] on div at bounding box center [355, 356] width 613 height 35
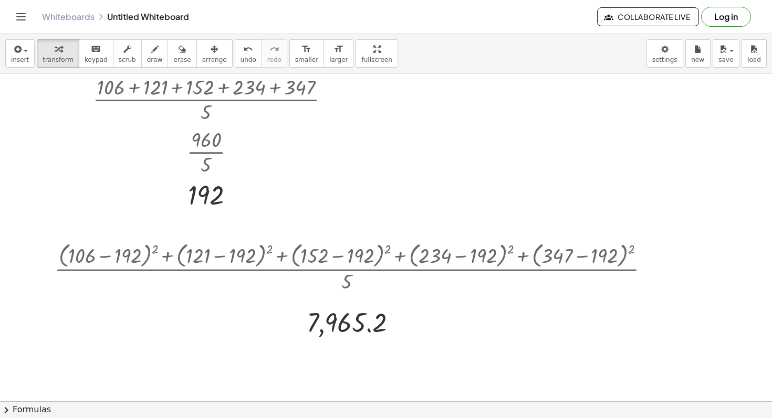
scroll to position [128, 0]
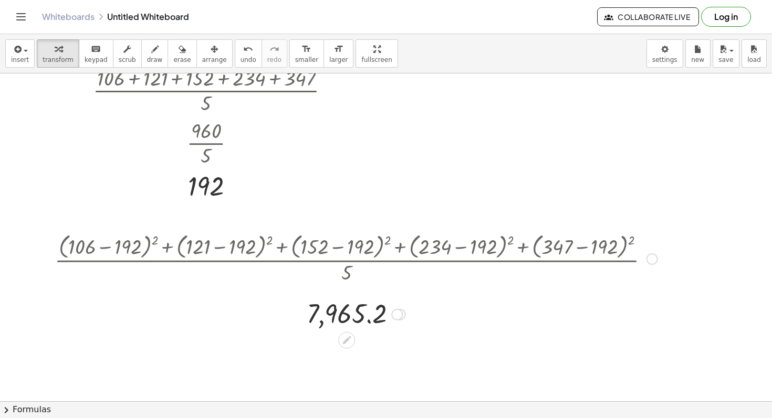
click at [398, 311] on div at bounding box center [397, 315] width 12 height 12
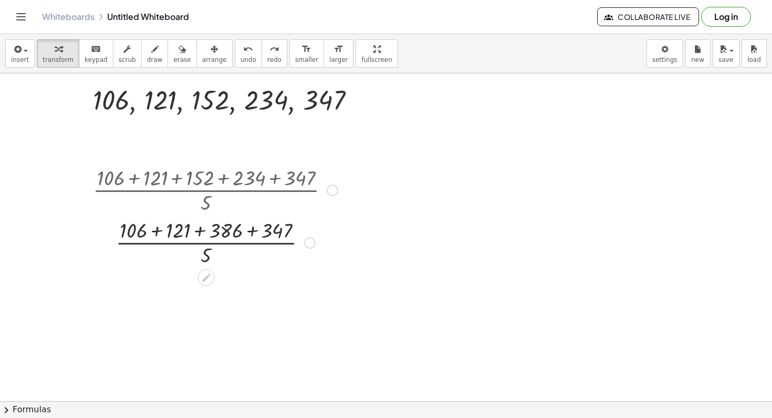
scroll to position [0, 0]
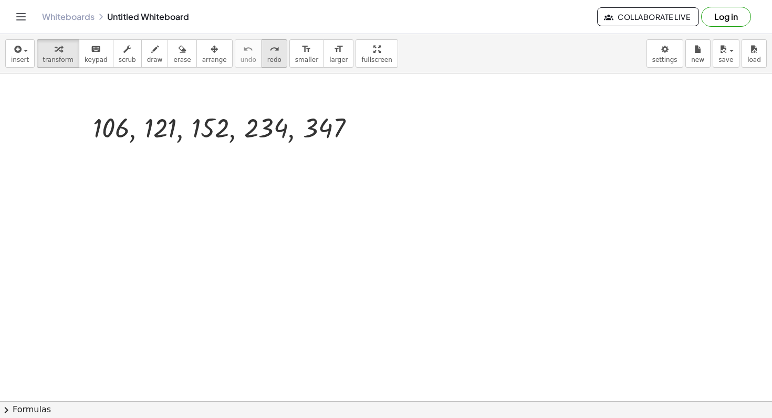
click at [267, 60] on span "redo" at bounding box center [274, 59] width 14 height 7
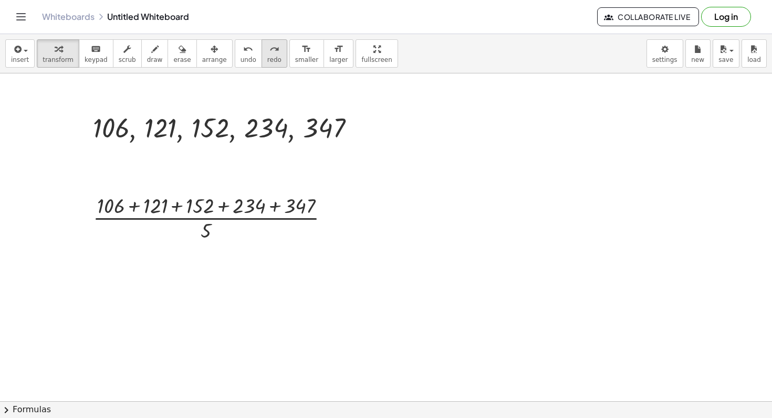
click at [267, 60] on span "redo" at bounding box center [274, 59] width 14 height 7
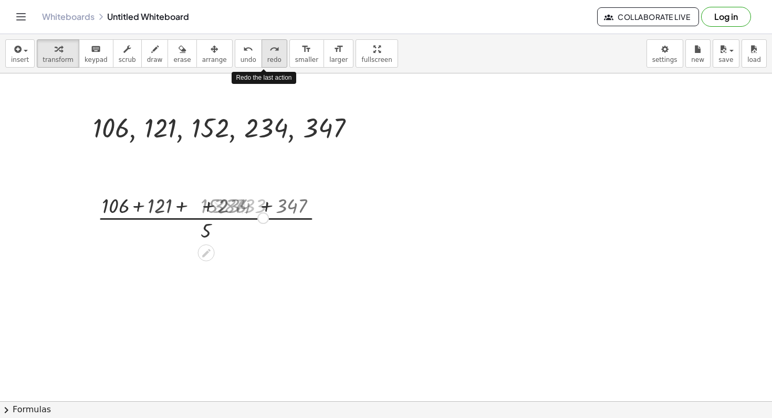
click at [267, 60] on span "redo" at bounding box center [274, 59] width 14 height 7
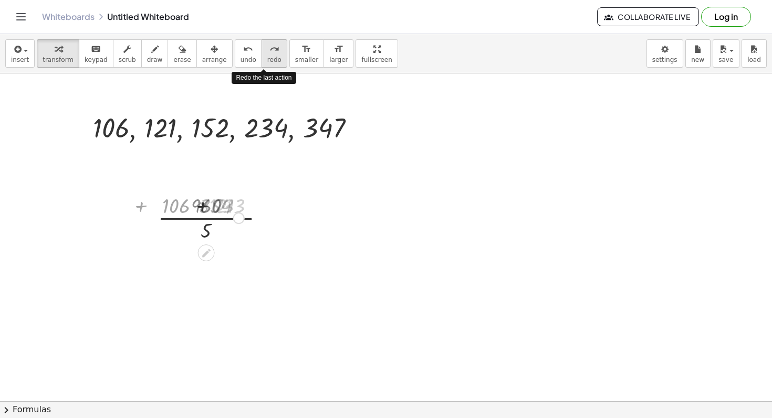
click at [267, 60] on span "redo" at bounding box center [274, 59] width 14 height 7
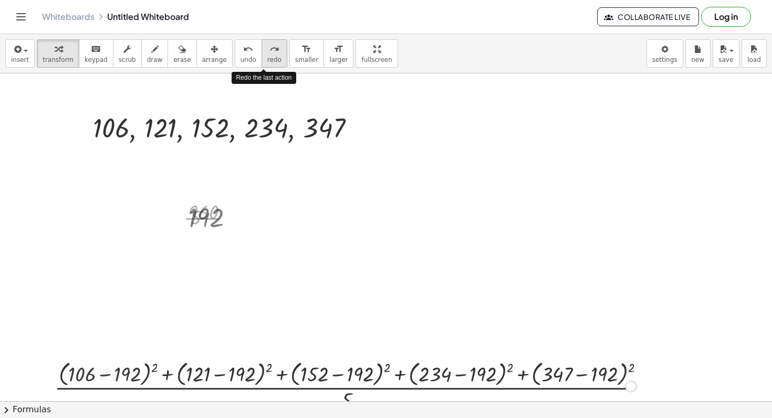
click at [267, 60] on span "redo" at bounding box center [274, 59] width 14 height 7
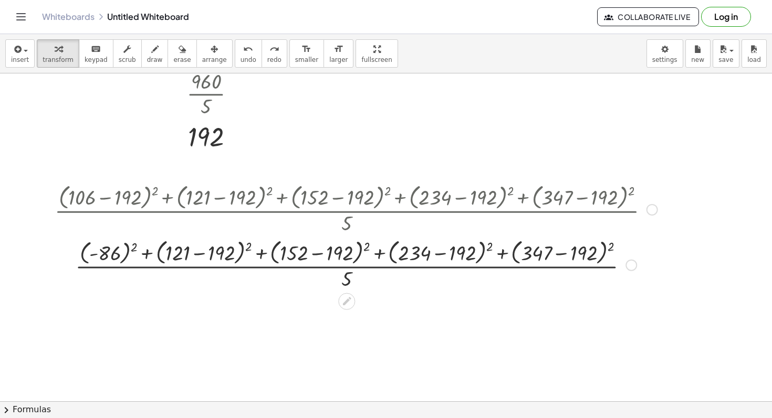
scroll to position [177, 0]
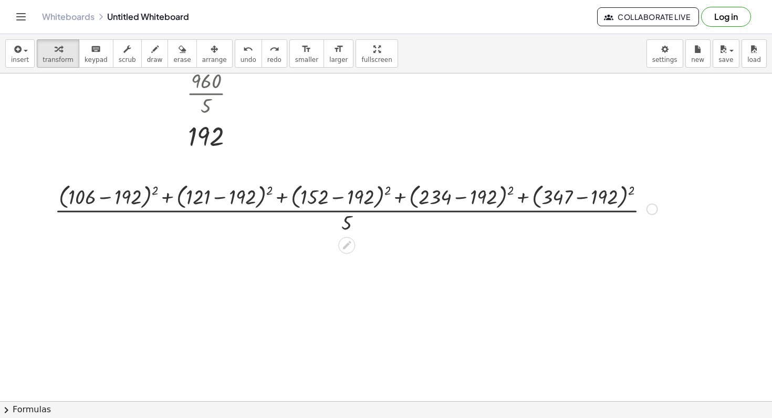
click at [649, 206] on div at bounding box center [652, 210] width 12 height 12
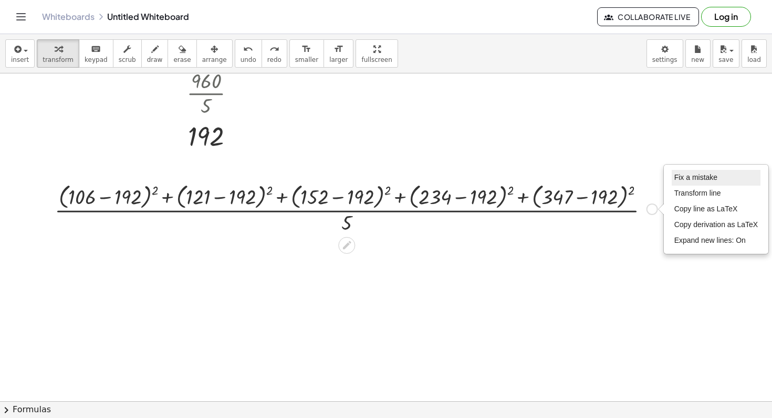
click at [681, 180] on span "Fix a mistake" at bounding box center [695, 177] width 43 height 8
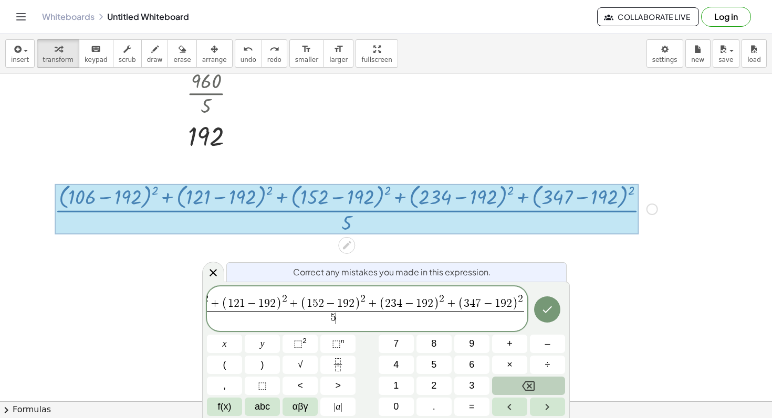
click at [376, 318] on span "5 ​" at bounding box center [333, 318] width 382 height 14
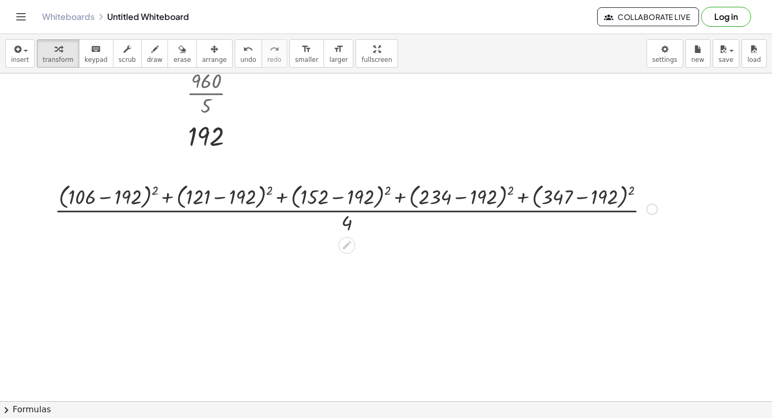
click at [114, 198] on div at bounding box center [355, 209] width 613 height 56
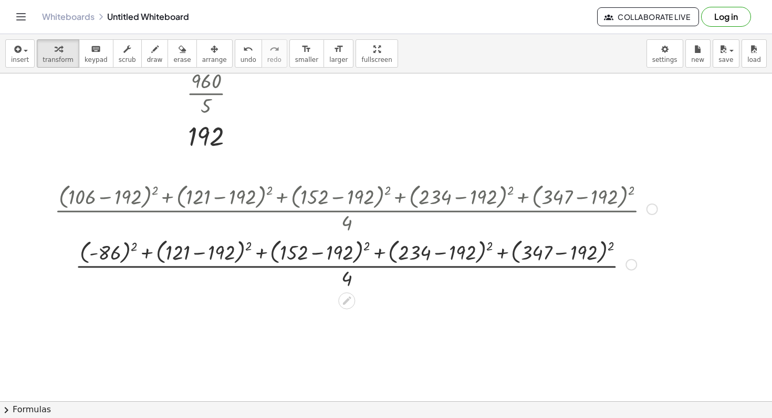
click at [206, 250] on div at bounding box center [355, 264] width 613 height 56
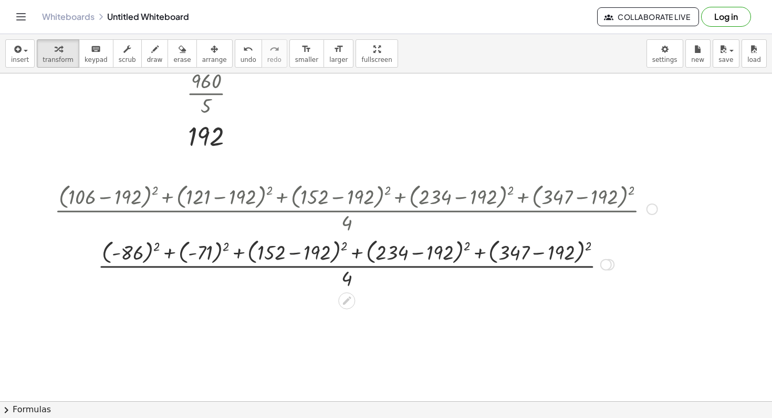
click at [296, 258] on div at bounding box center [355, 264] width 613 height 56
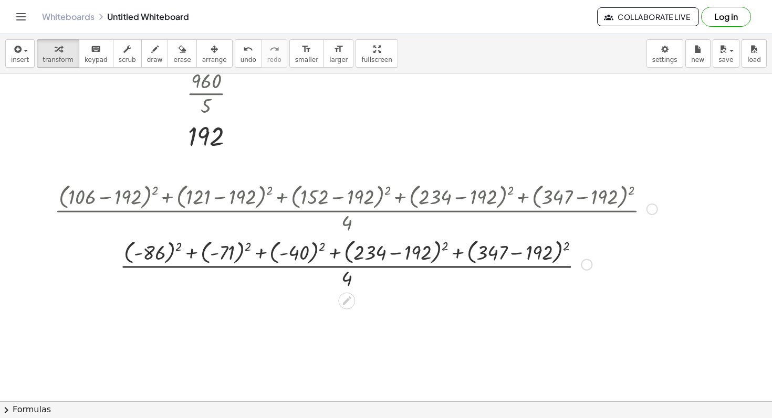
click at [406, 245] on div at bounding box center [355, 264] width 613 height 56
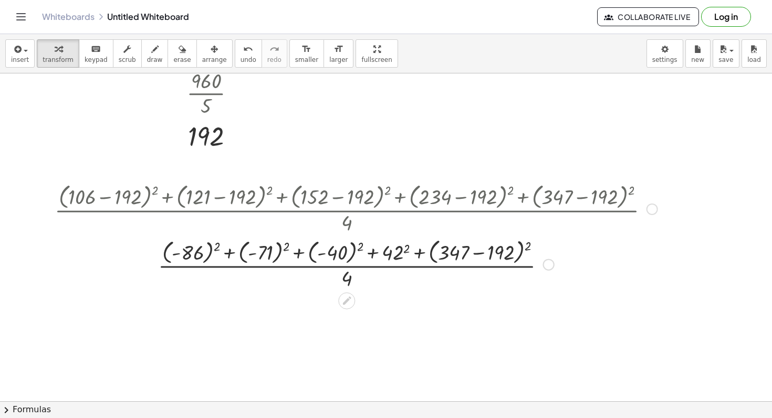
click at [472, 252] on div at bounding box center [355, 264] width 613 height 56
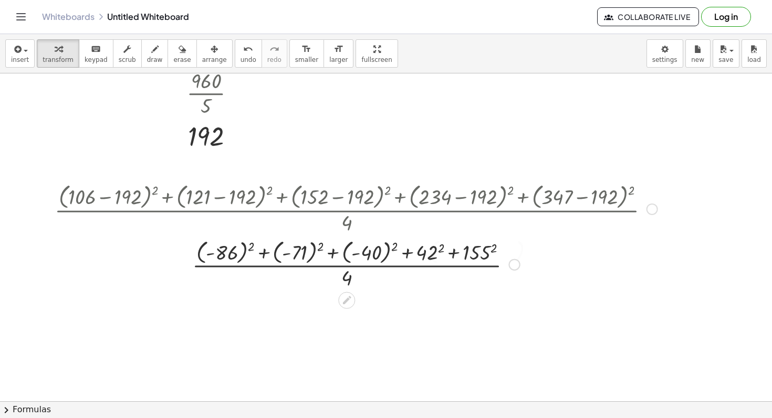
click at [472, 252] on div at bounding box center [355, 264] width 613 height 55
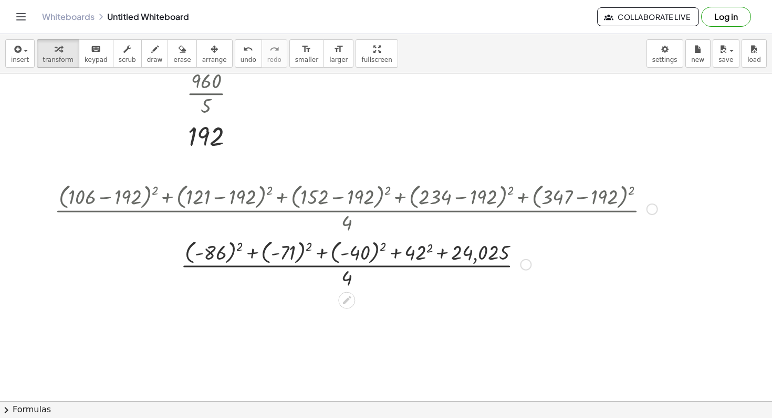
click at [426, 253] on div at bounding box center [355, 264] width 613 height 55
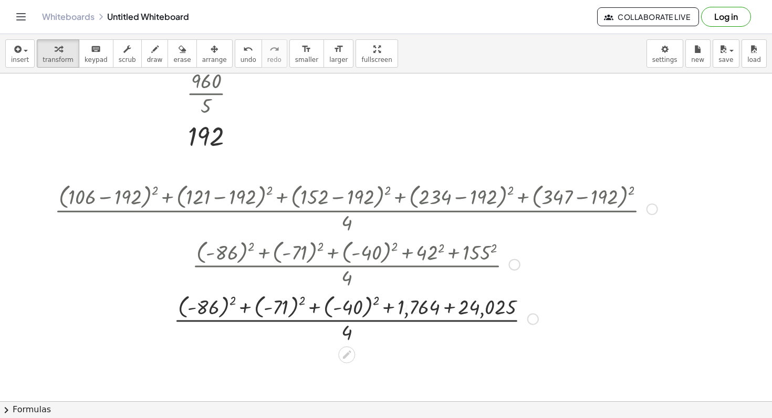
click at [350, 308] on div at bounding box center [355, 318] width 613 height 55
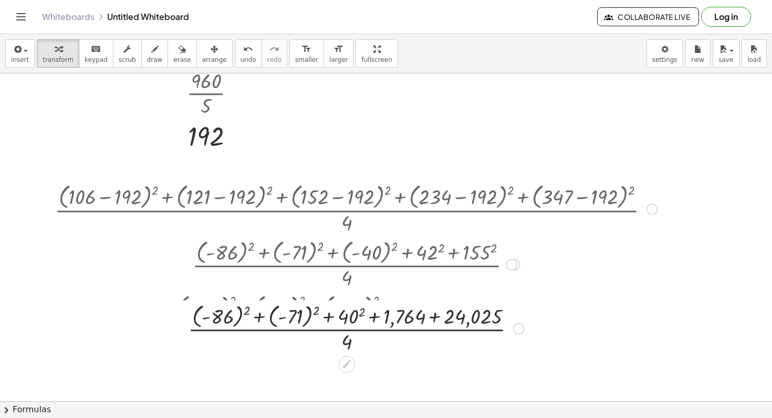
click at [346, 209] on div "· ( + ( + 106 − 192 ) 2 + ( + 121 − 192 ) 2 + ( + 152 − 192 ) 2 + ( + 234 − 192…" at bounding box center [346, 209] width 0 height 0
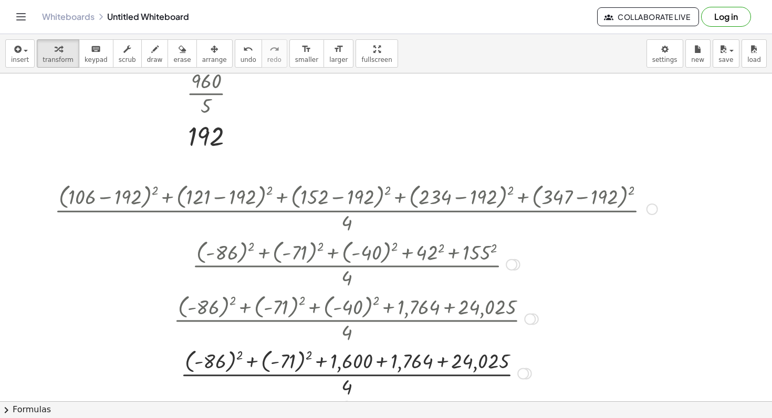
click at [273, 358] on div at bounding box center [355, 372] width 613 height 55
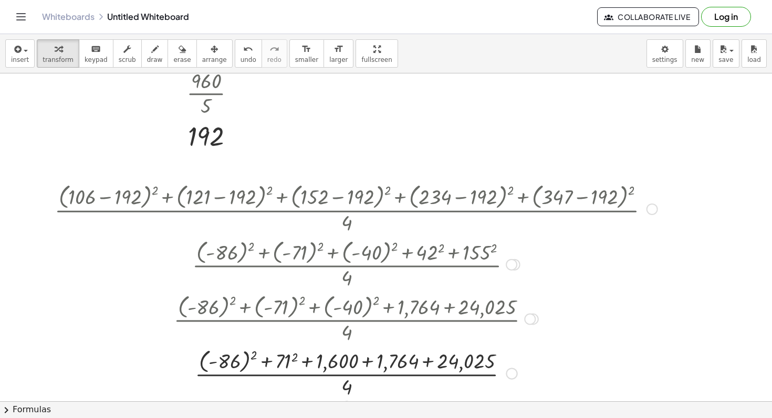
click at [289, 362] on div at bounding box center [355, 372] width 613 height 55
click at [221, 363] on div at bounding box center [355, 372] width 613 height 55
click at [221, 363] on div at bounding box center [355, 372] width 613 height 52
click at [251, 364] on div at bounding box center [355, 372] width 613 height 52
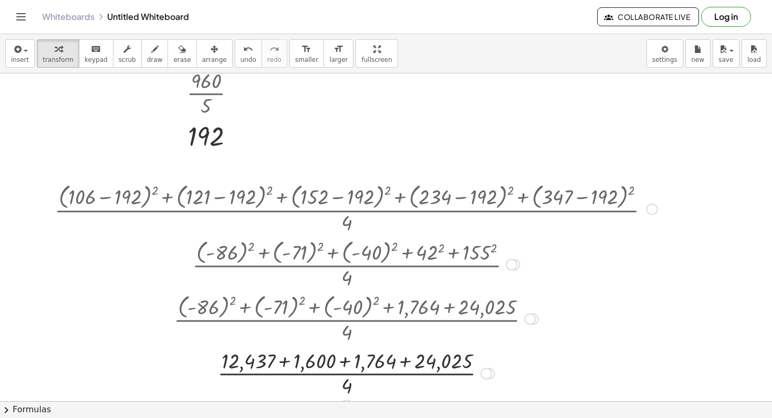
click at [280, 365] on div at bounding box center [355, 372] width 613 height 52
click at [320, 362] on div at bounding box center [355, 372] width 613 height 52
click at [354, 363] on div at bounding box center [355, 372] width 613 height 52
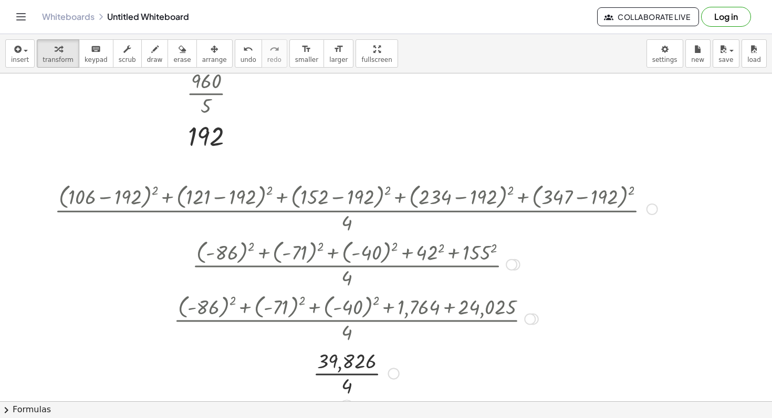
click at [351, 373] on div at bounding box center [355, 372] width 613 height 52
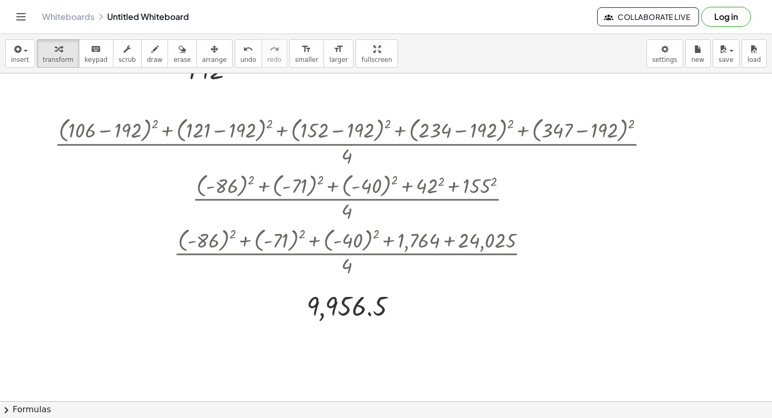
scroll to position [254, 0]
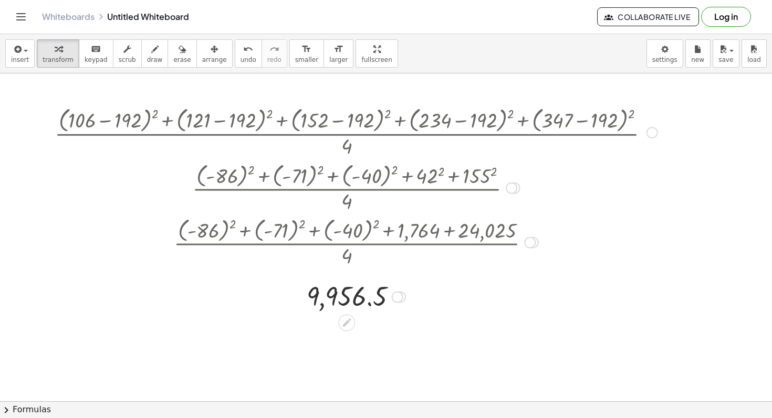
click at [394, 298] on div at bounding box center [398, 297] width 12 height 12
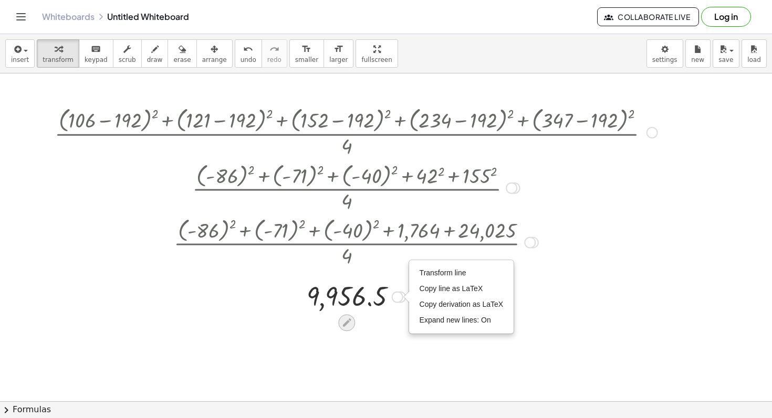
click at [349, 320] on icon at bounding box center [346, 323] width 8 height 8
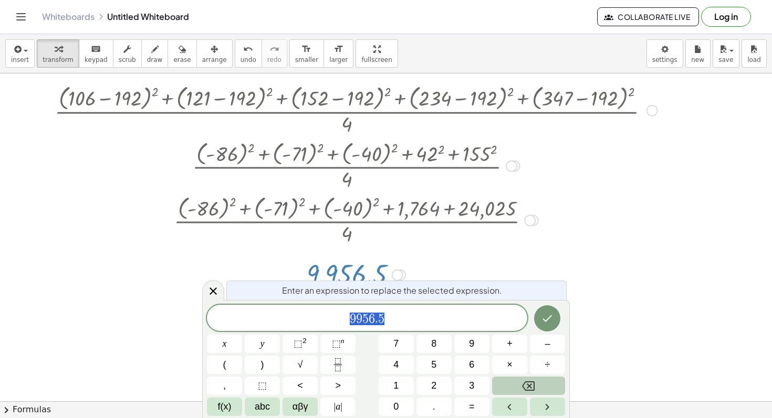
scroll to position [277, 0]
click at [345, 321] on span "9 9 5 6 . 5" at bounding box center [367, 319] width 320 height 15
click at [521, 261] on div at bounding box center [355, 274] width 613 height 35
click at [217, 291] on icon at bounding box center [213, 291] width 13 height 13
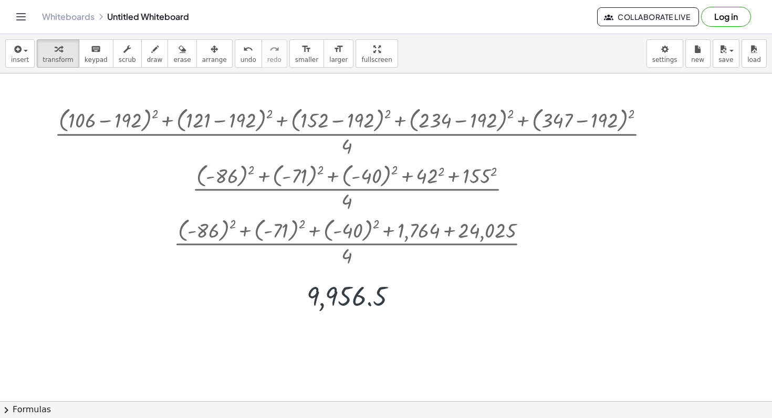
scroll to position [254, 0]
click at [4, 64] on div "insert select one: Math Expression Function Text Youtube Video Graphing Geometr…" at bounding box center [386, 53] width 772 height 39
click at [8, 58] on button "insert" at bounding box center [19, 53] width 29 height 28
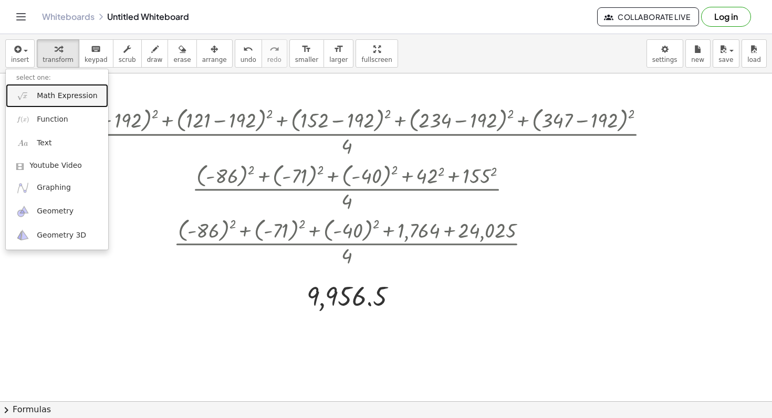
click at [53, 97] on span "Math Expression" at bounding box center [67, 96] width 60 height 10
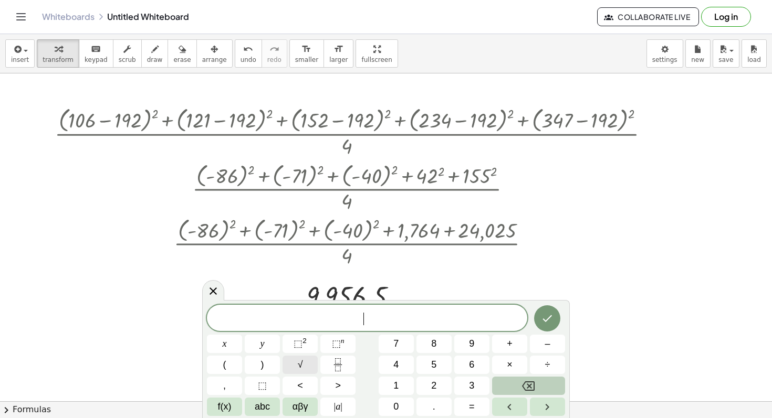
click at [303, 369] on button "√" at bounding box center [299, 365] width 35 height 18
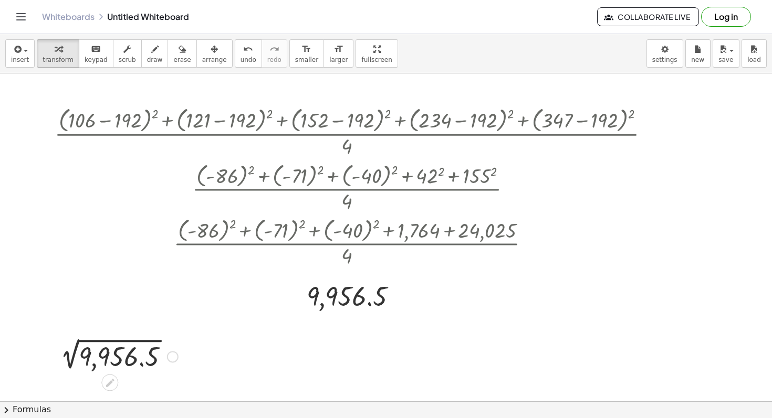
click at [120, 350] on div at bounding box center [116, 356] width 134 height 35
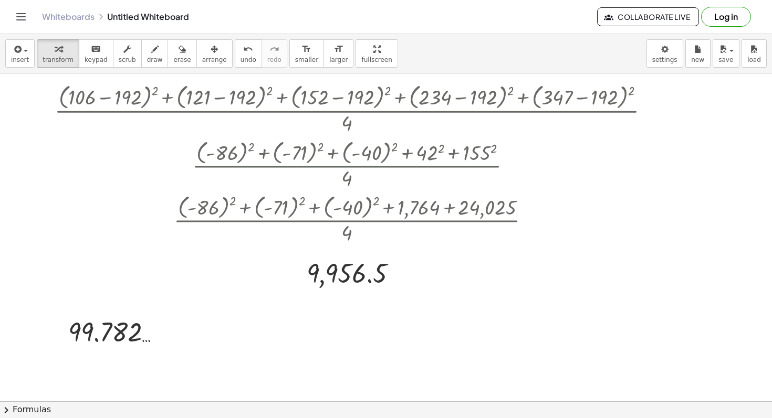
scroll to position [283, 0]
